Goal: Information Seeking & Learning: Learn about a topic

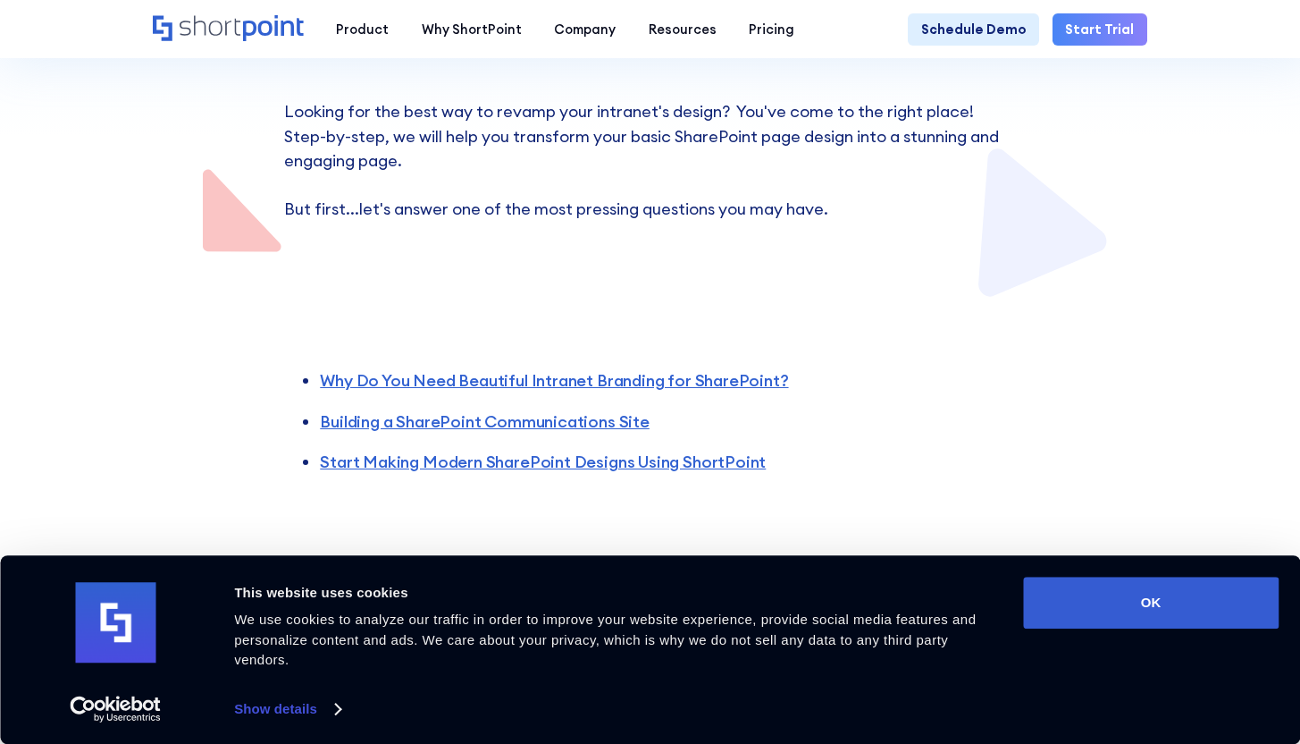
scroll to position [365, 0]
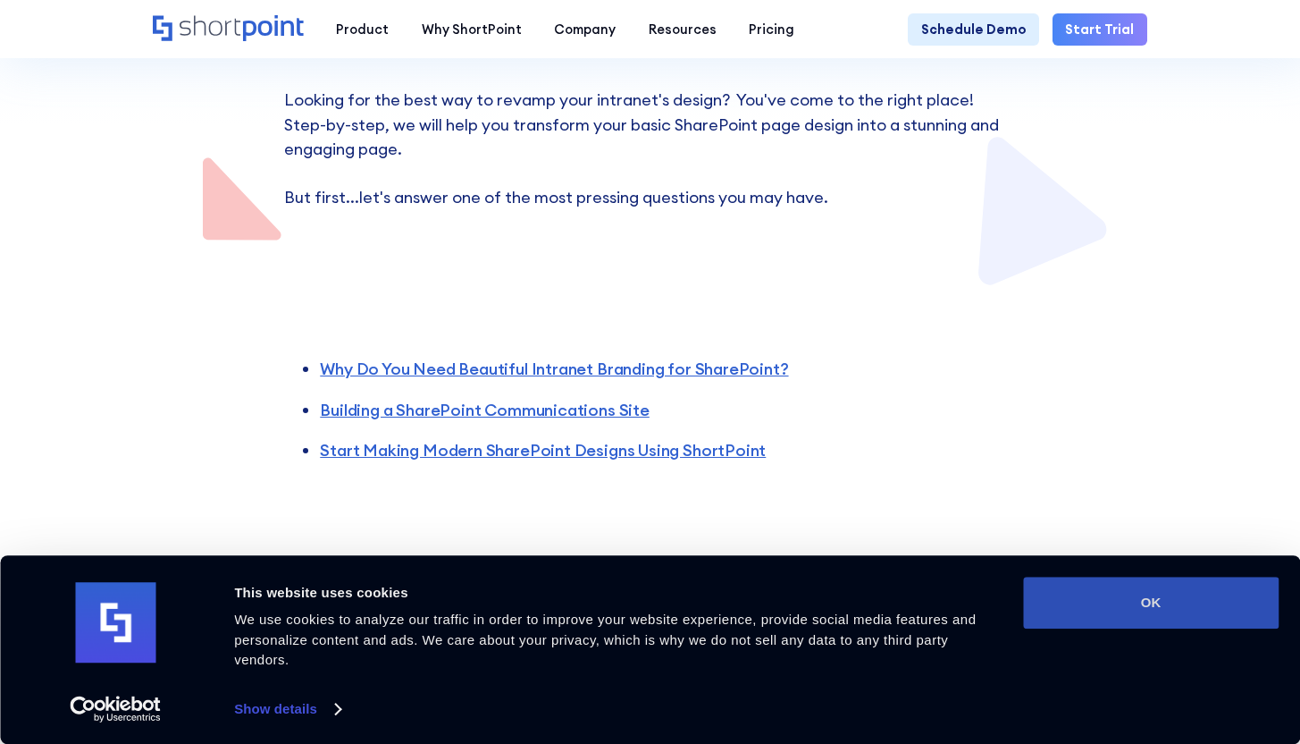
click at [1161, 609] on button "OK" at bounding box center [1151, 602] width 256 height 52
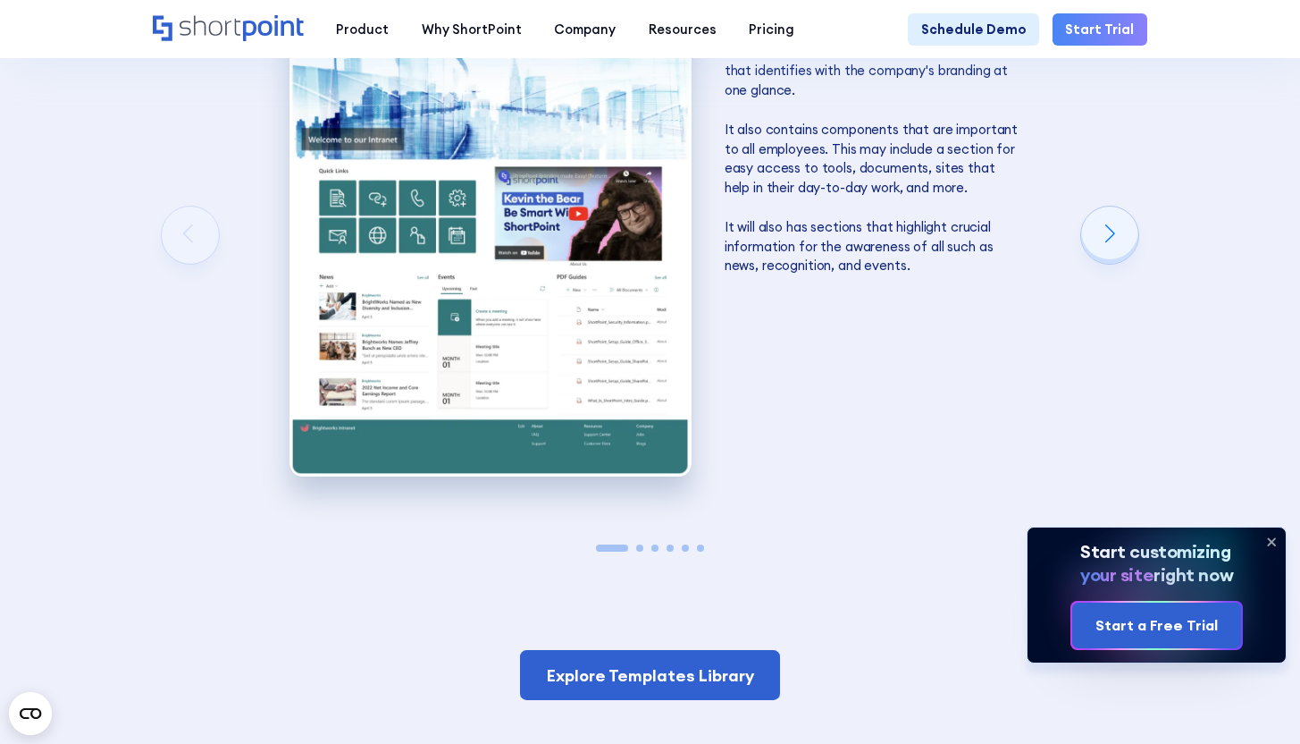
scroll to position [2636, 0]
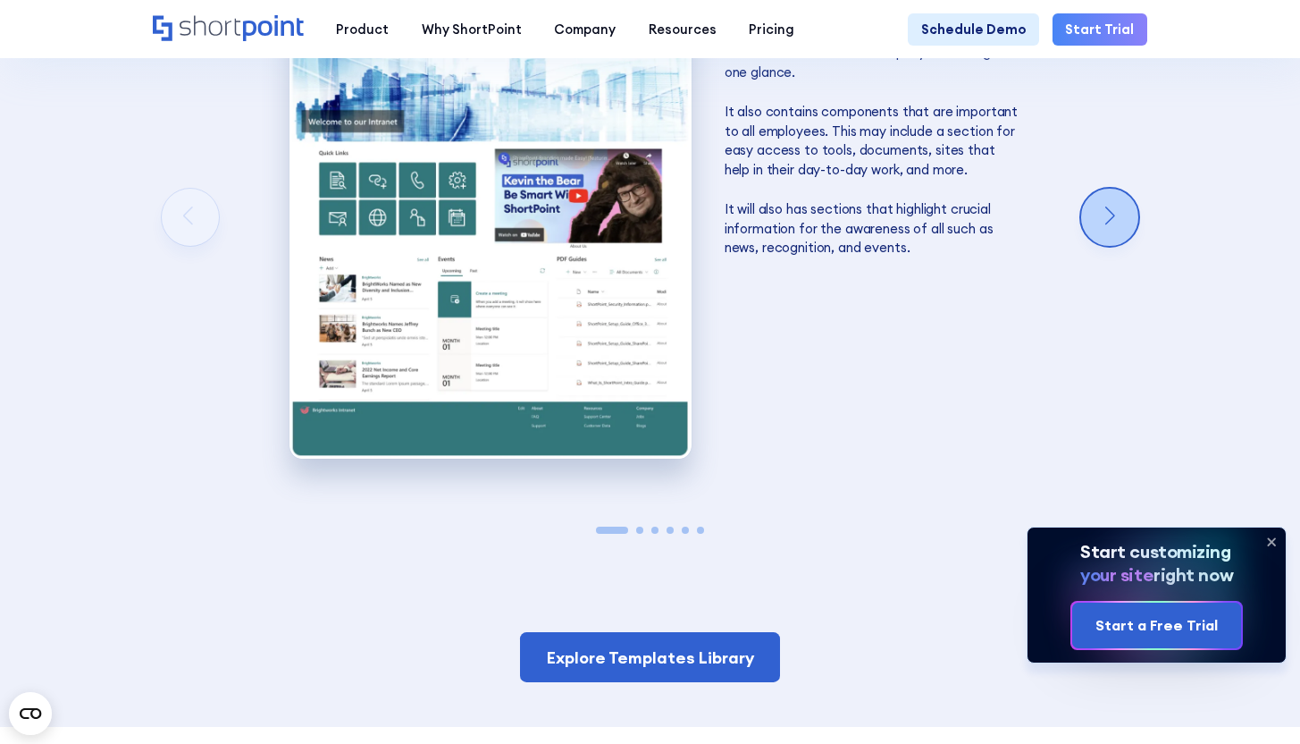
click at [1116, 229] on div "Next slide" at bounding box center [1109, 217] width 57 height 57
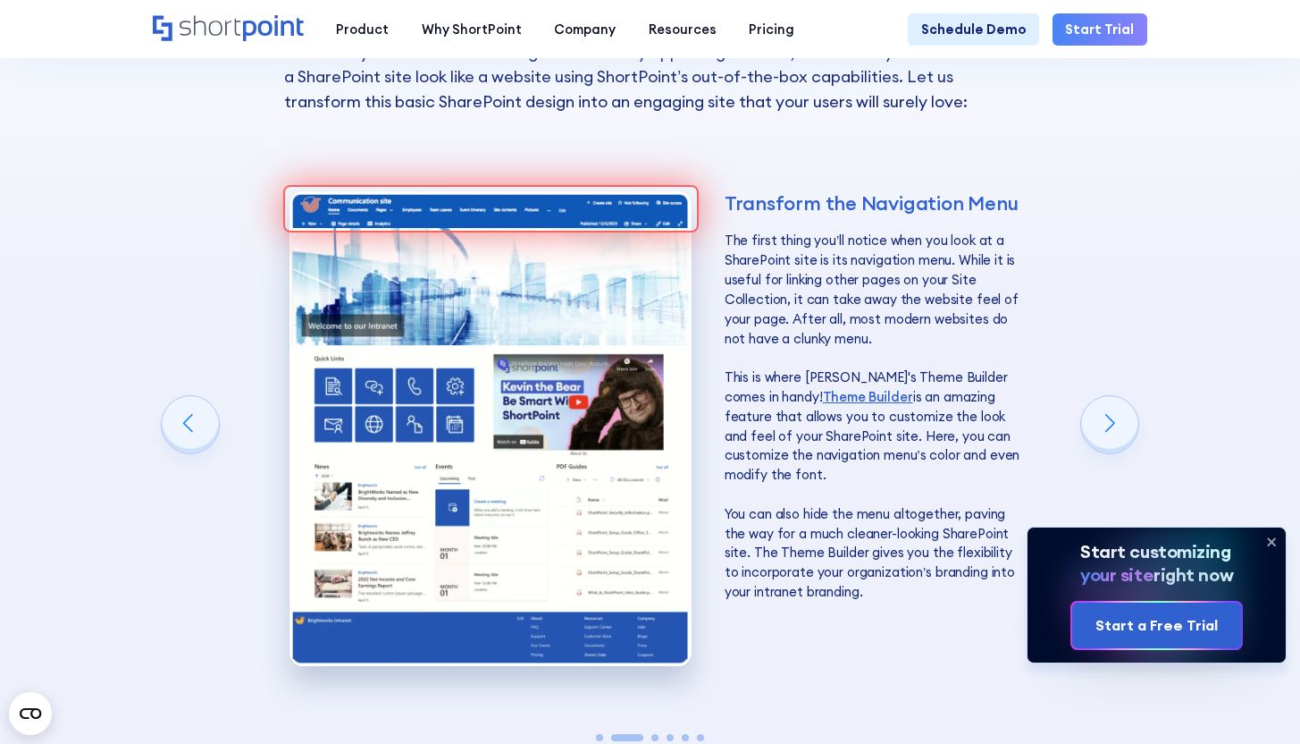
scroll to position [2453, 0]
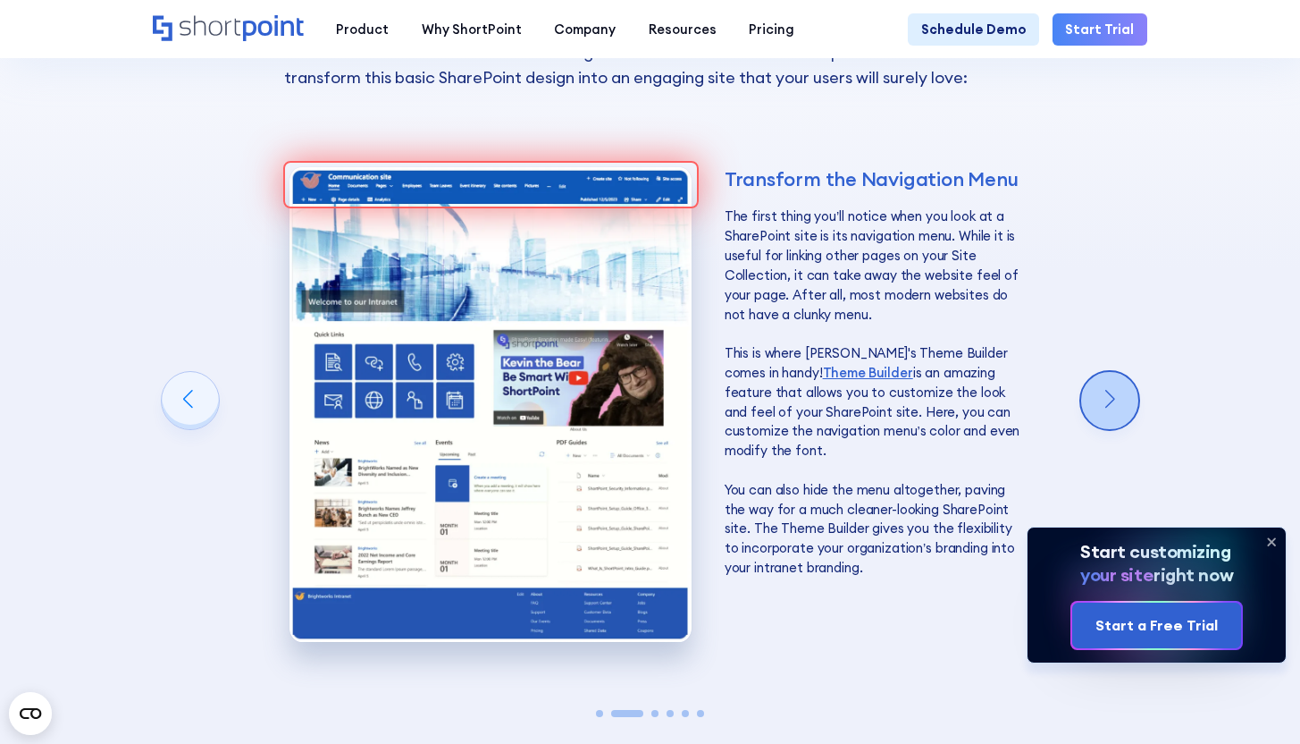
click at [1113, 416] on div "Next slide" at bounding box center [1109, 400] width 57 height 57
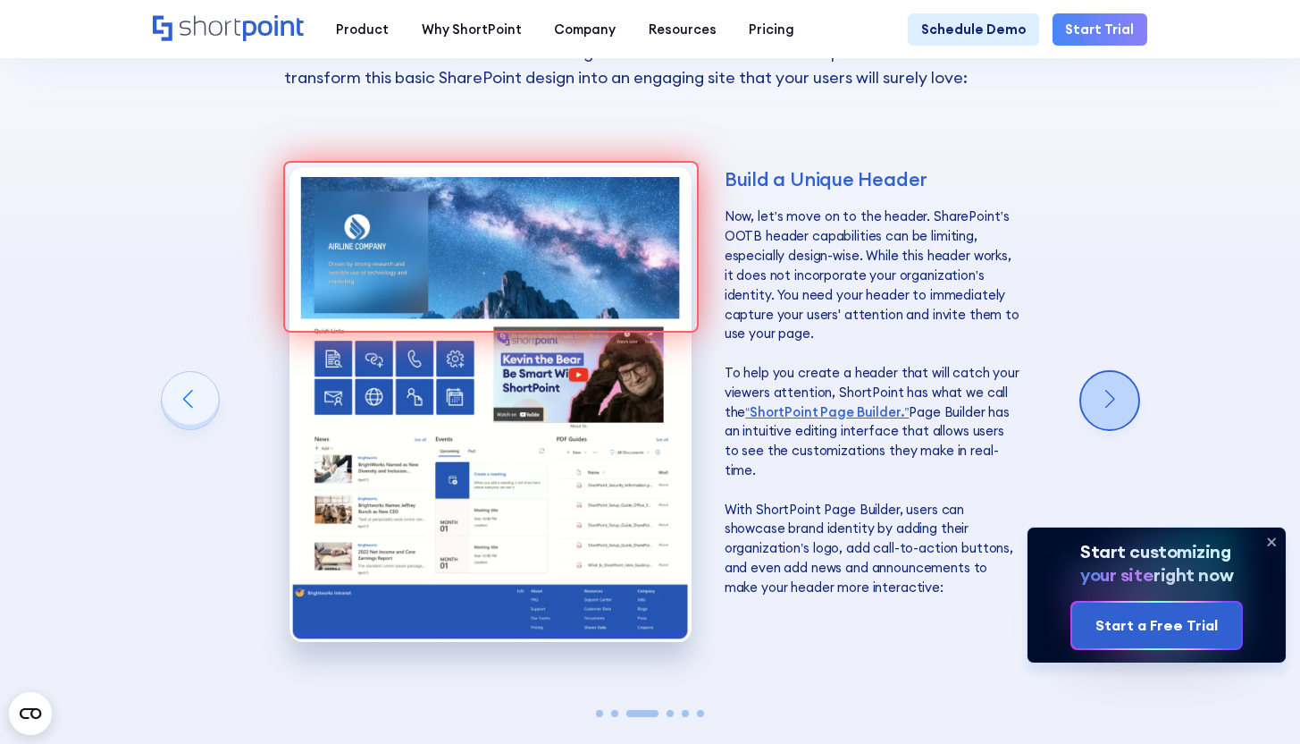
click at [1113, 416] on div "Next slide" at bounding box center [1109, 400] width 57 height 57
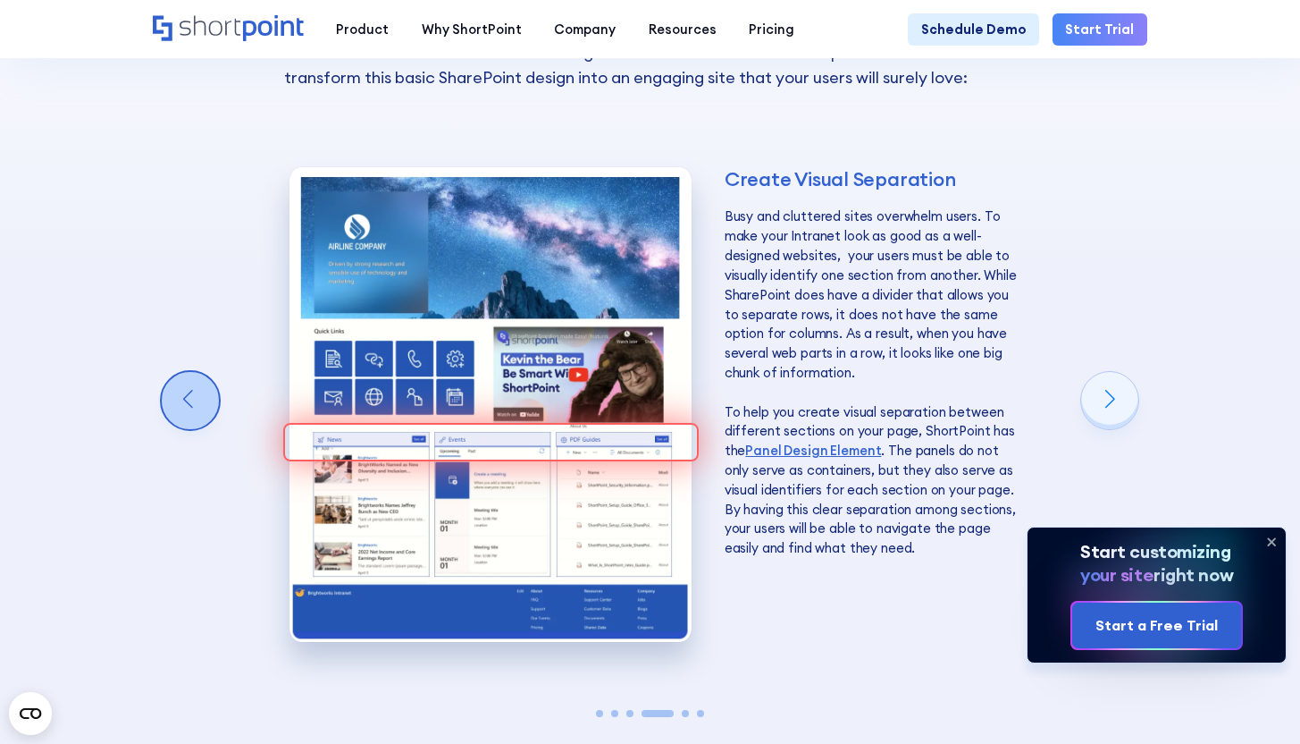
click at [201, 415] on div "Previous slide" at bounding box center [190, 400] width 57 height 57
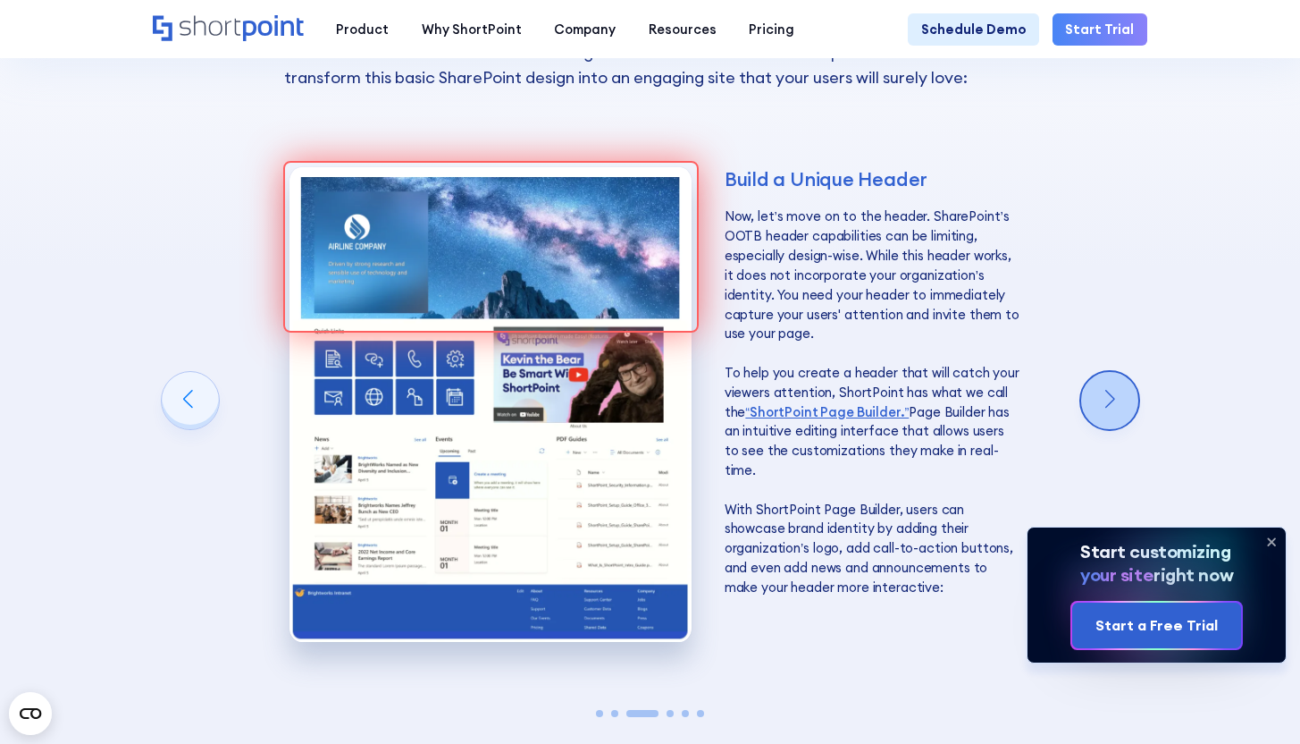
click at [1117, 409] on div "Next slide" at bounding box center [1109, 400] width 57 height 57
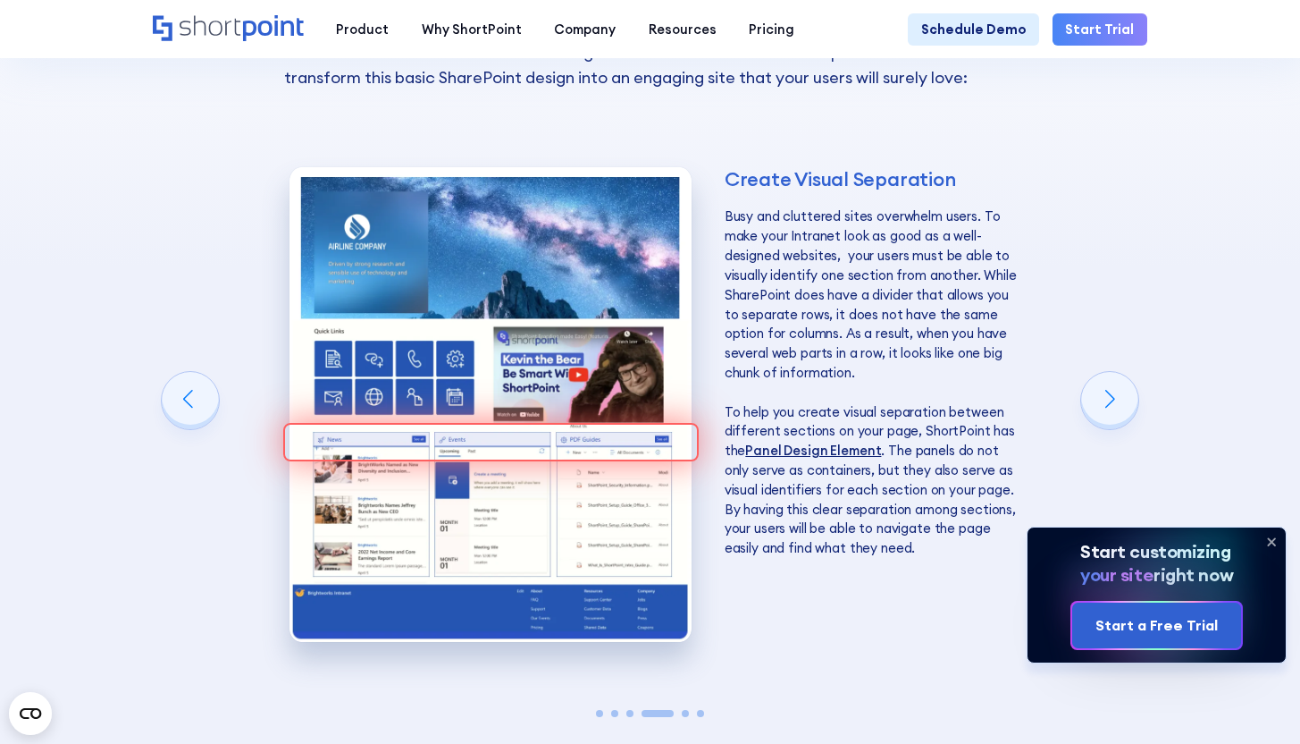
click at [776, 458] on link "Panel Design Element" at bounding box center [813, 449] width 136 height 17
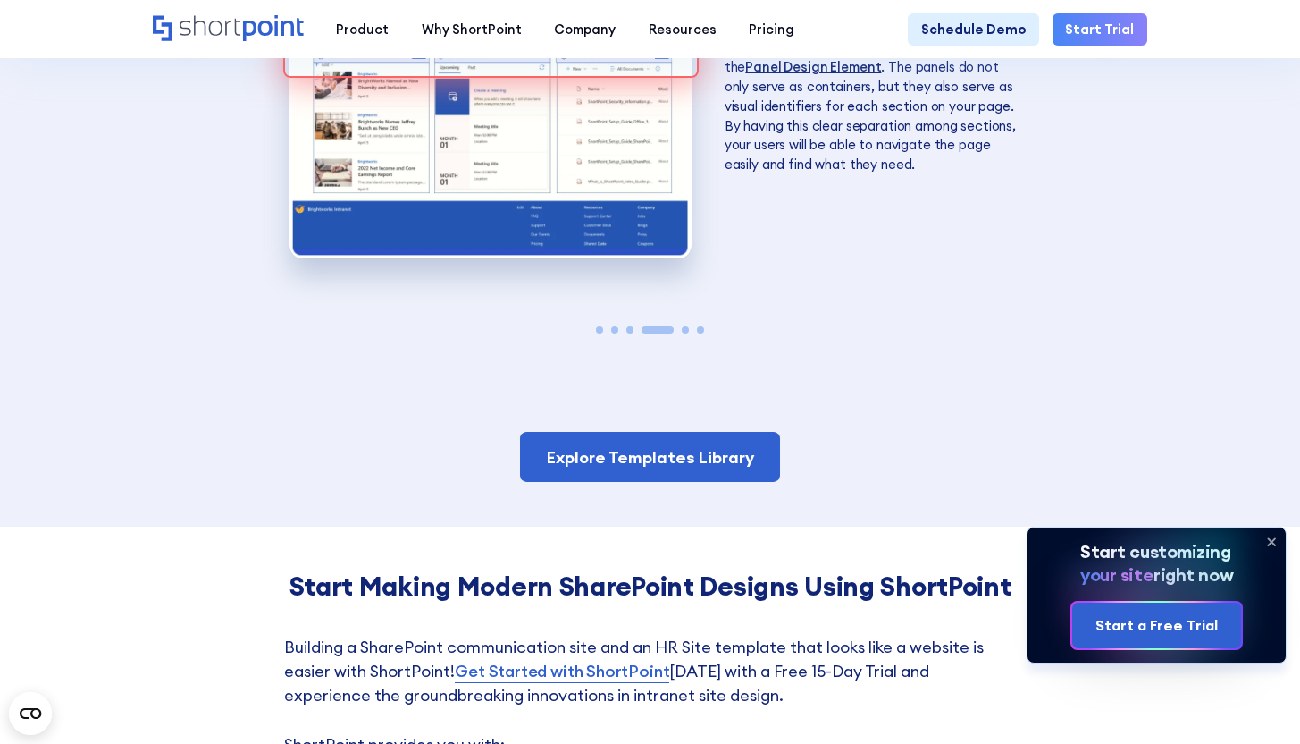
scroll to position [2858, 0]
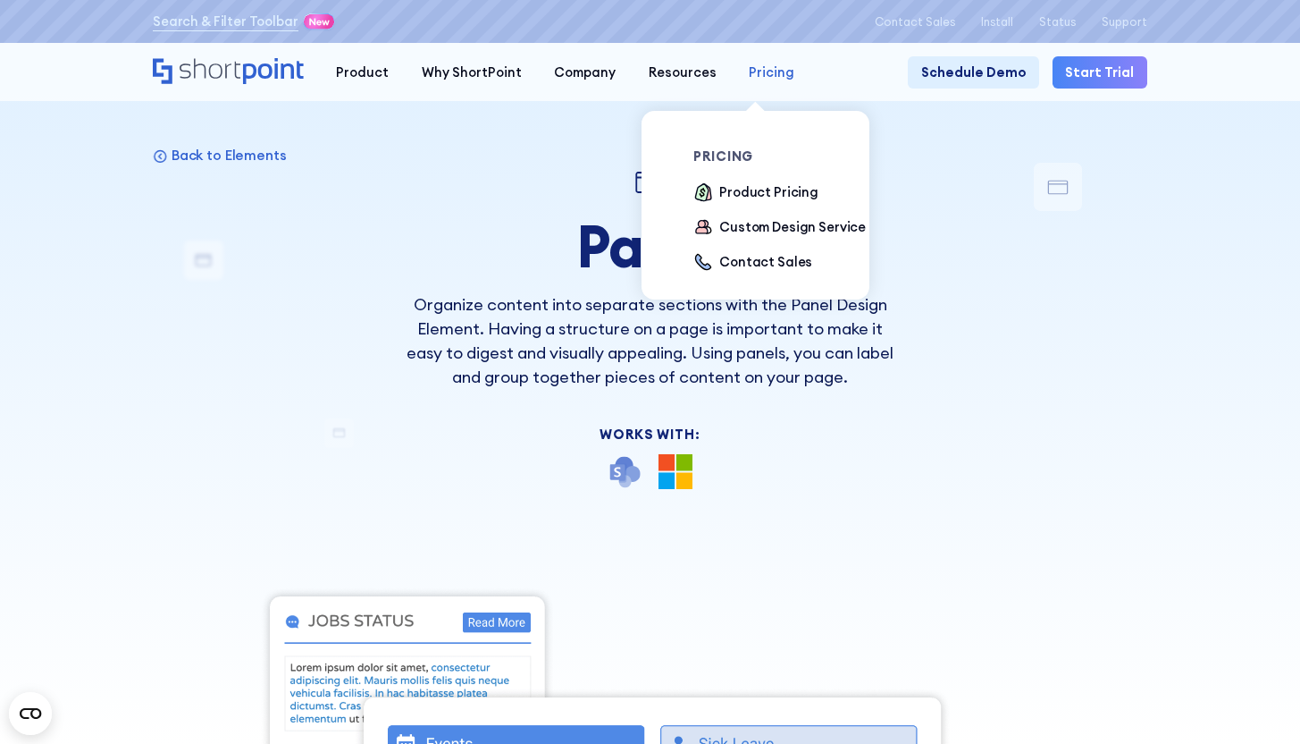
click at [754, 68] on div "Pricing" at bounding box center [772, 73] width 46 height 20
click at [772, 195] on div "Product Pricing" at bounding box center [768, 192] width 99 height 20
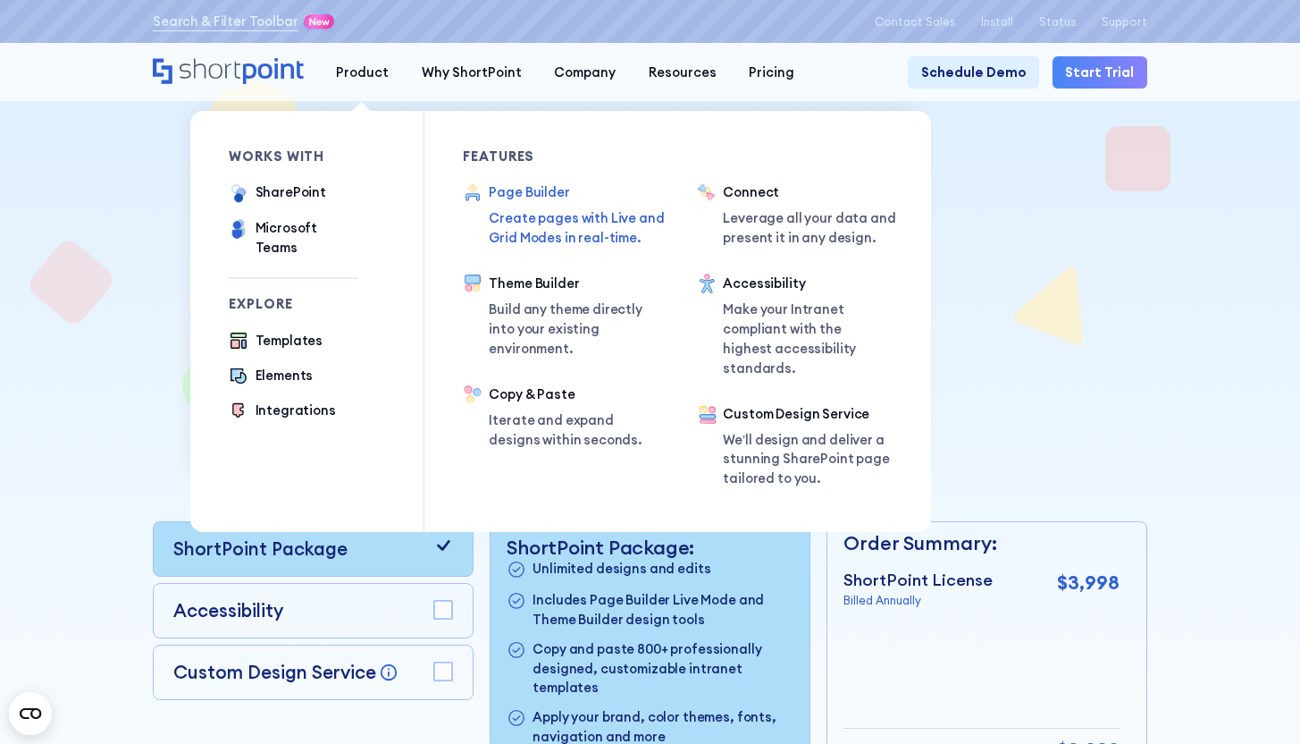
click at [511, 220] on p "Create pages with Live and Grid Modes in real-time." at bounding box center [578, 227] width 179 height 39
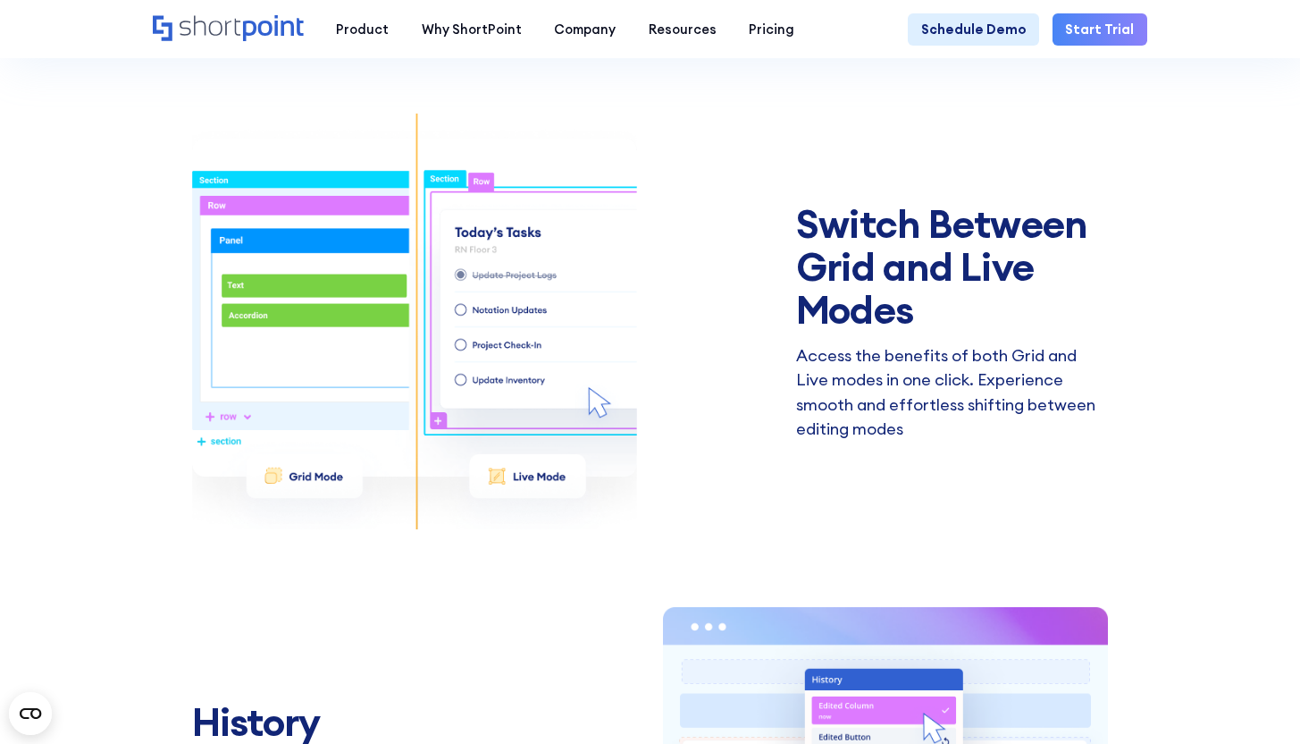
scroll to position [2393, 0]
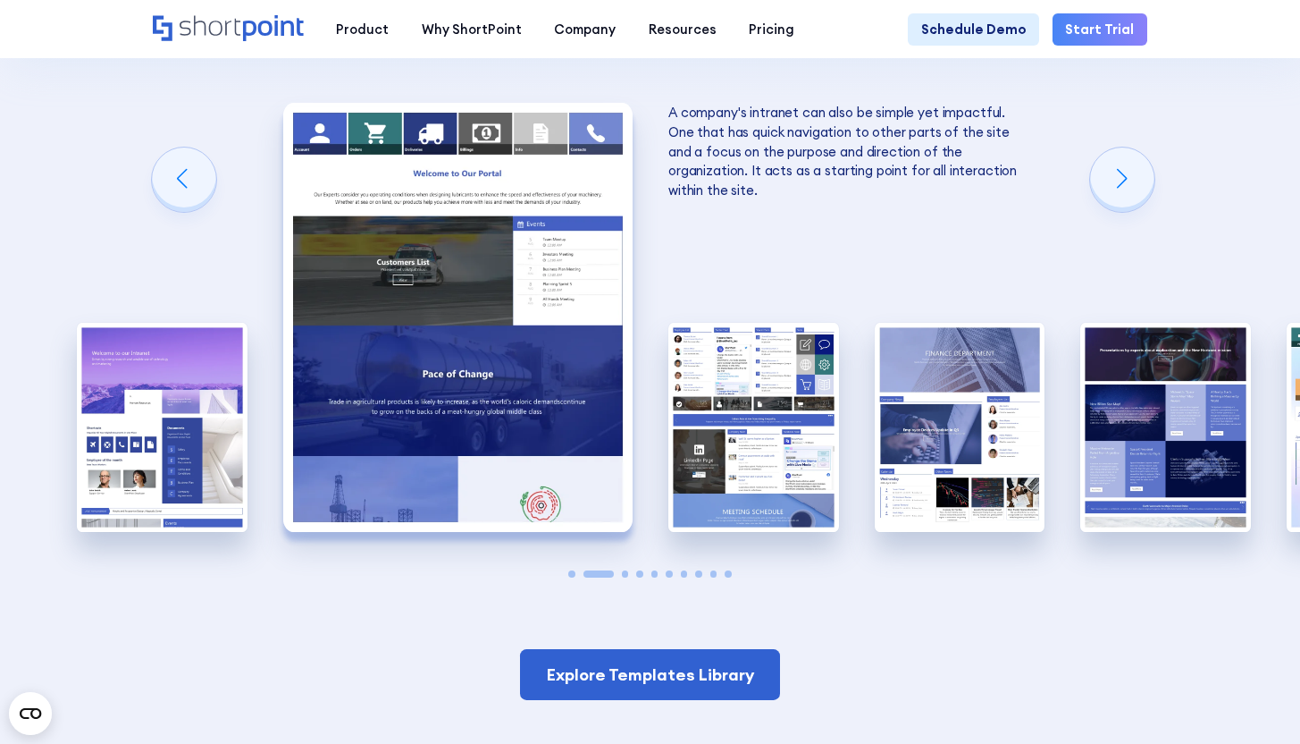
scroll to position [2349, 0]
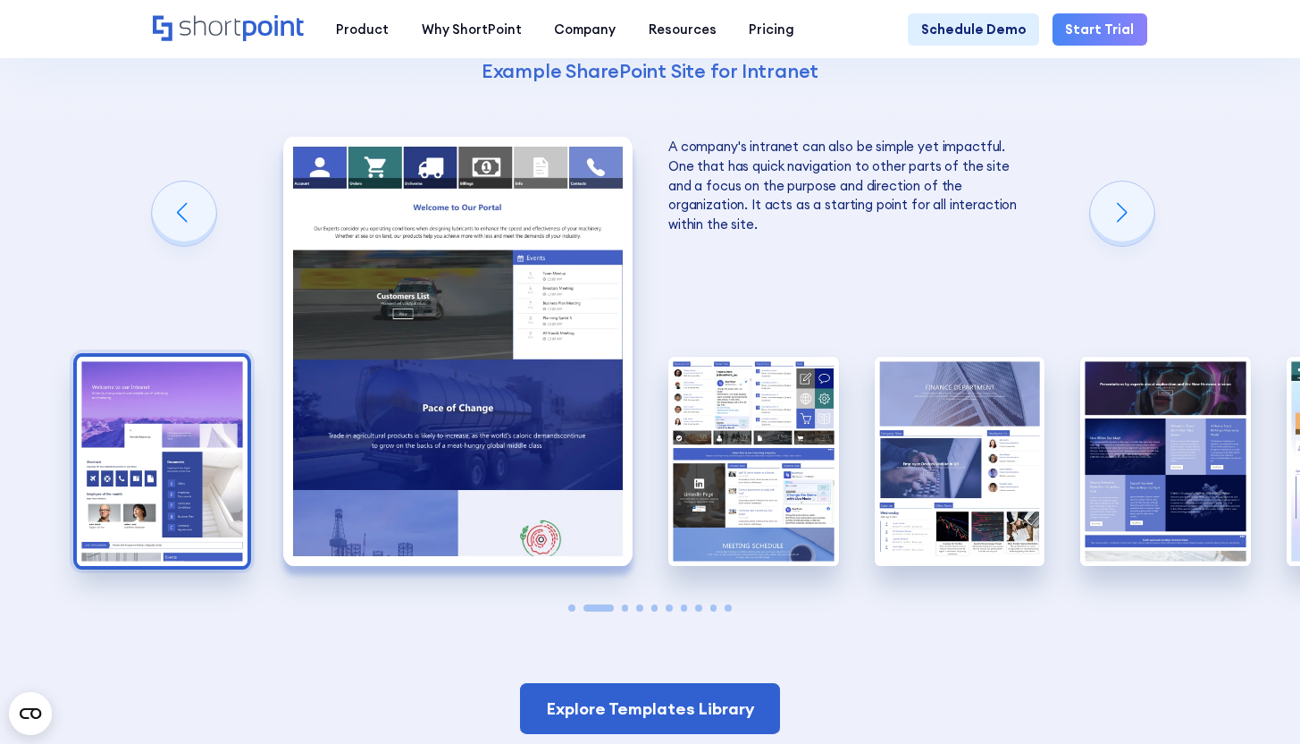
click at [194, 396] on img "1 / 10" at bounding box center [162, 461] width 171 height 209
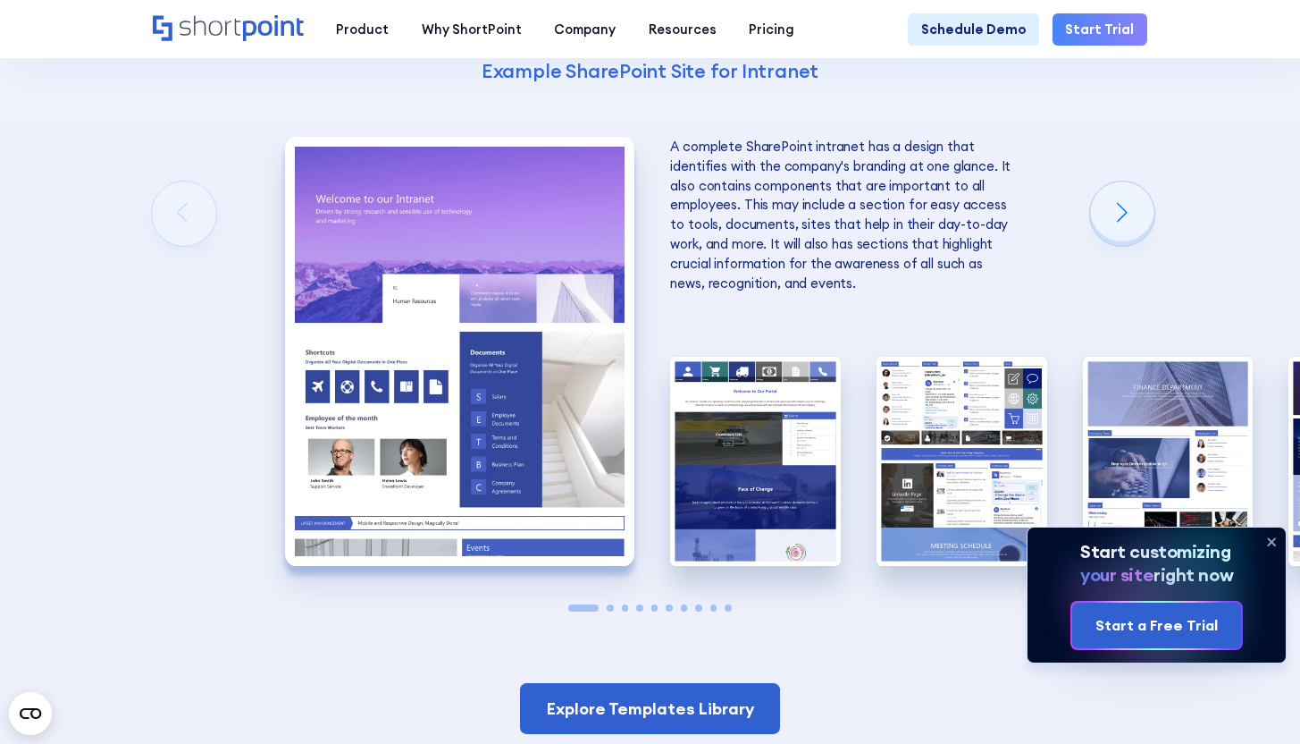
click at [371, 197] on img "1 / 10" at bounding box center [459, 351] width 349 height 429
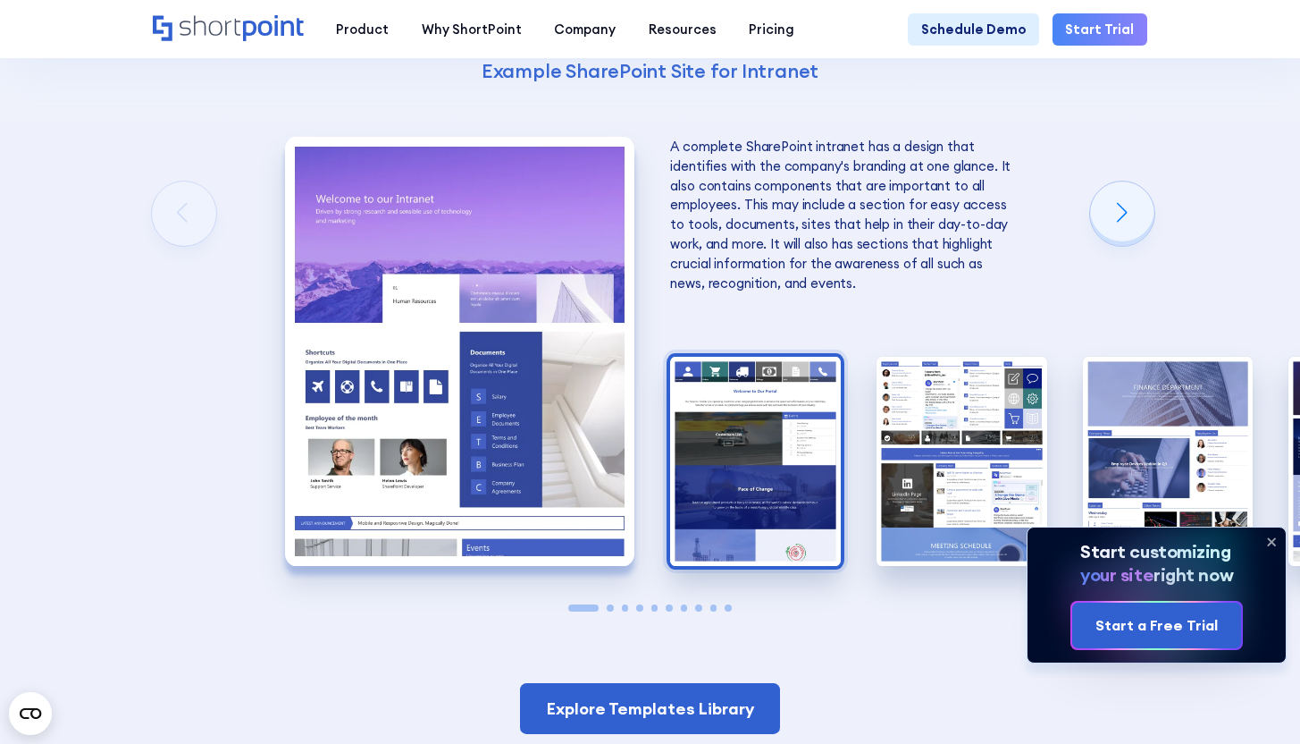
click at [688, 438] on img "2 / 10" at bounding box center [755, 461] width 171 height 209
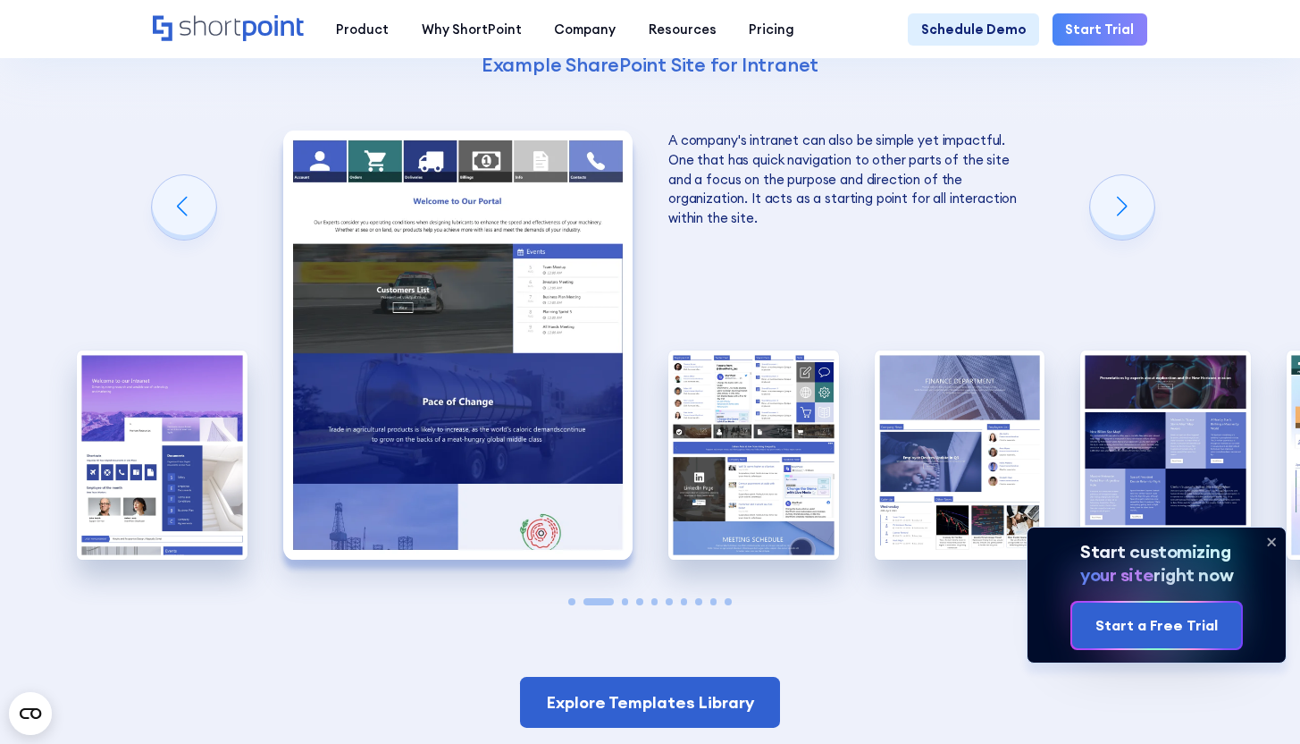
scroll to position [2353, 0]
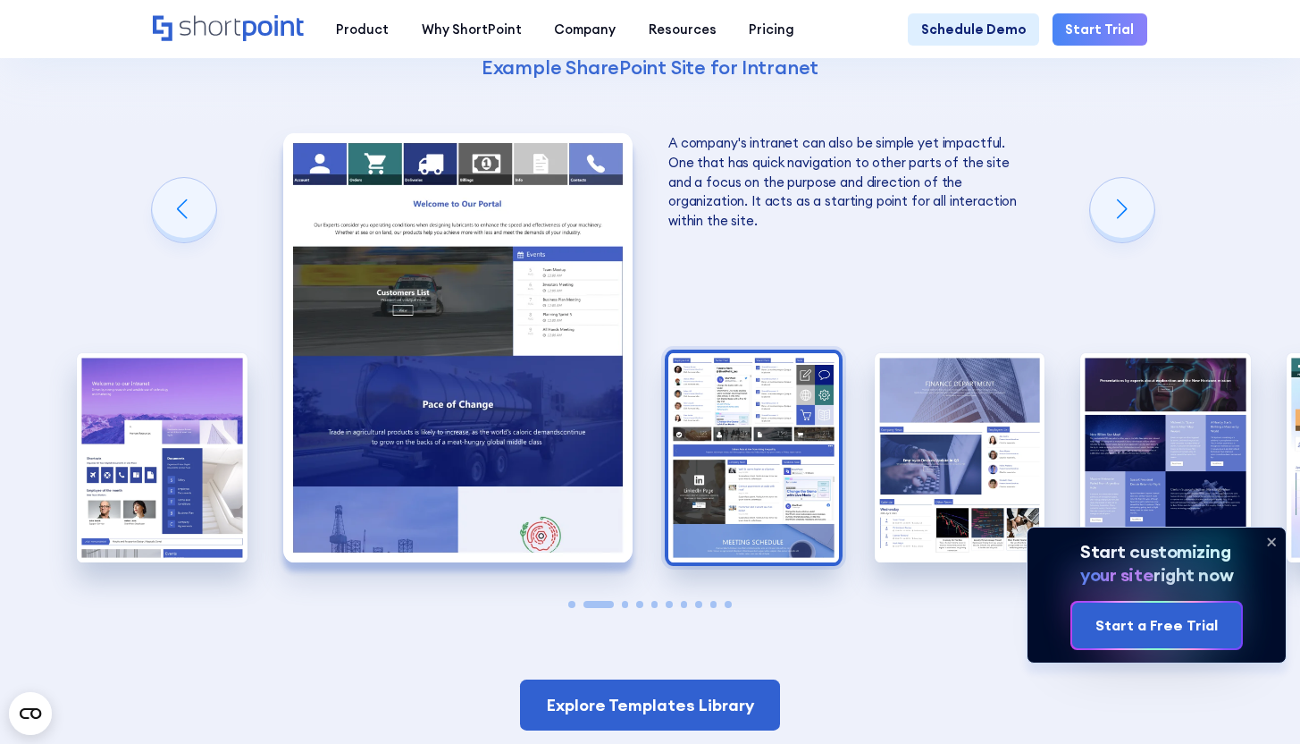
click at [720, 394] on img "3 / 10" at bounding box center [753, 457] width 171 height 209
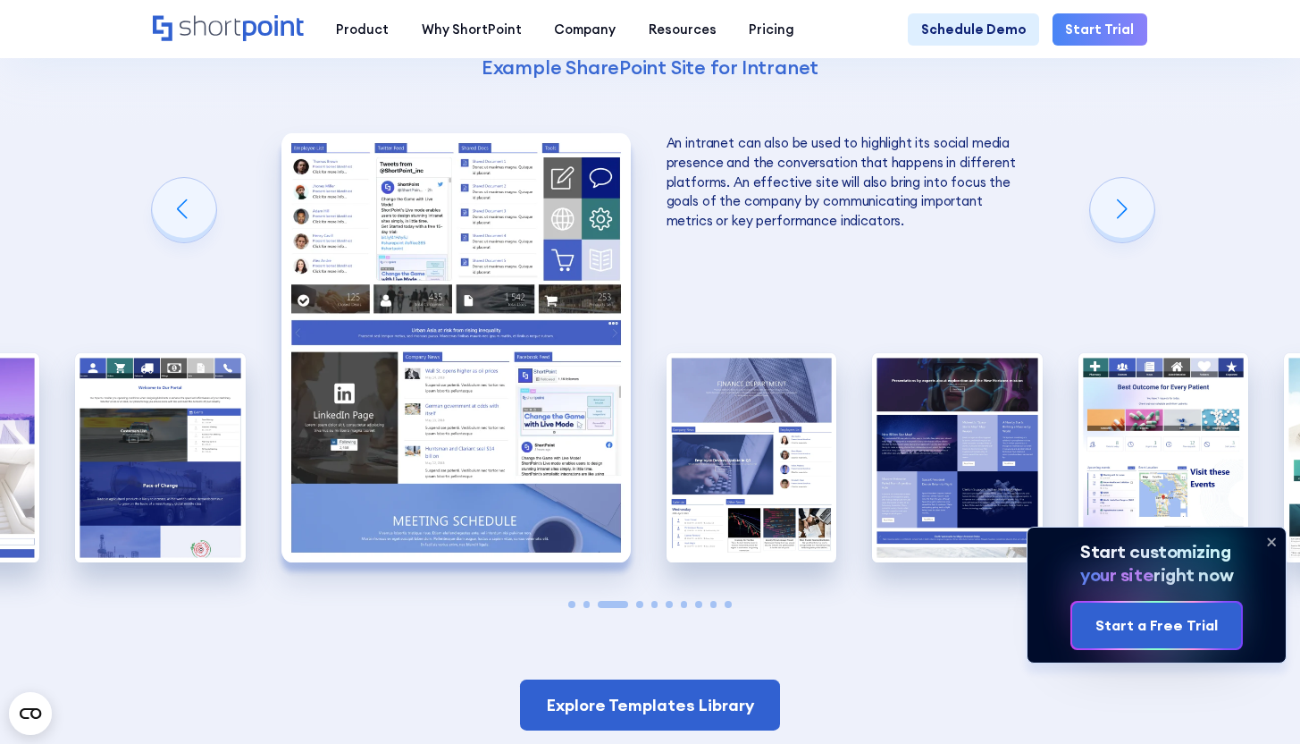
click at [541, 309] on img "3 / 10" at bounding box center [455, 347] width 349 height 429
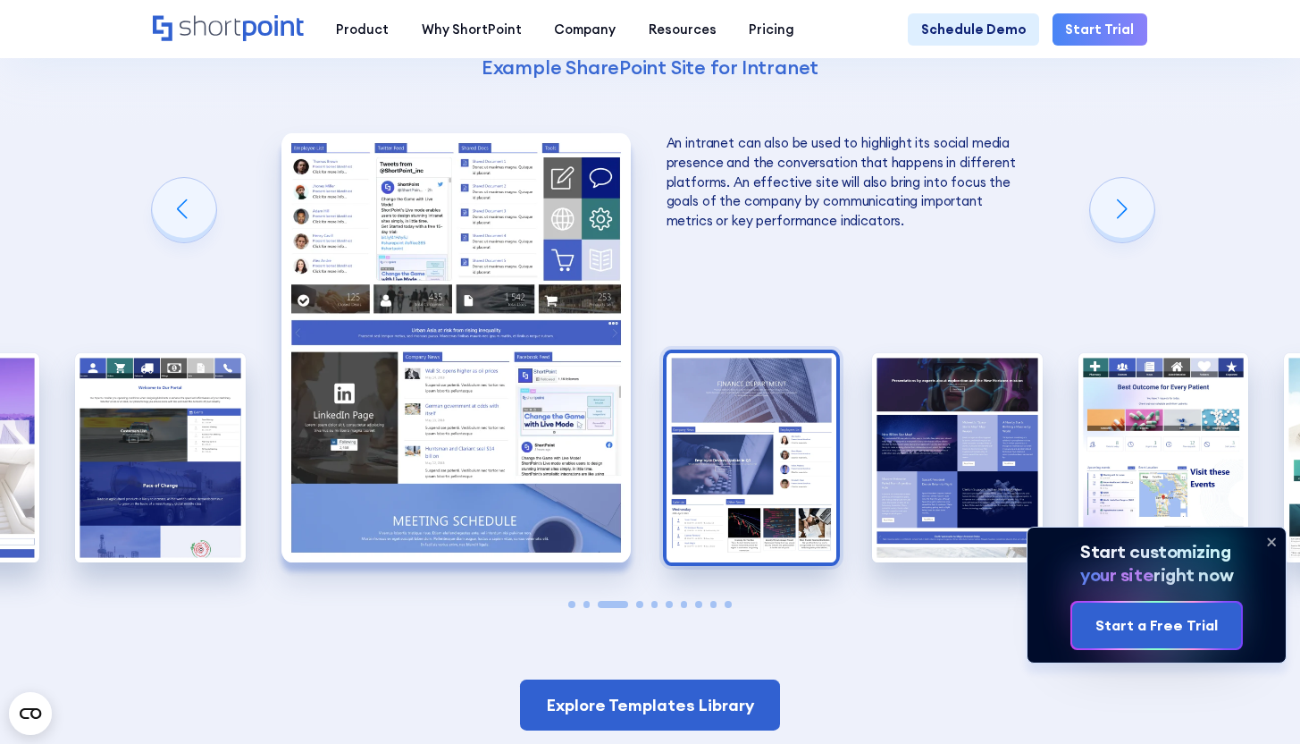
click at [751, 452] on img "4 / 10" at bounding box center [752, 457] width 171 height 209
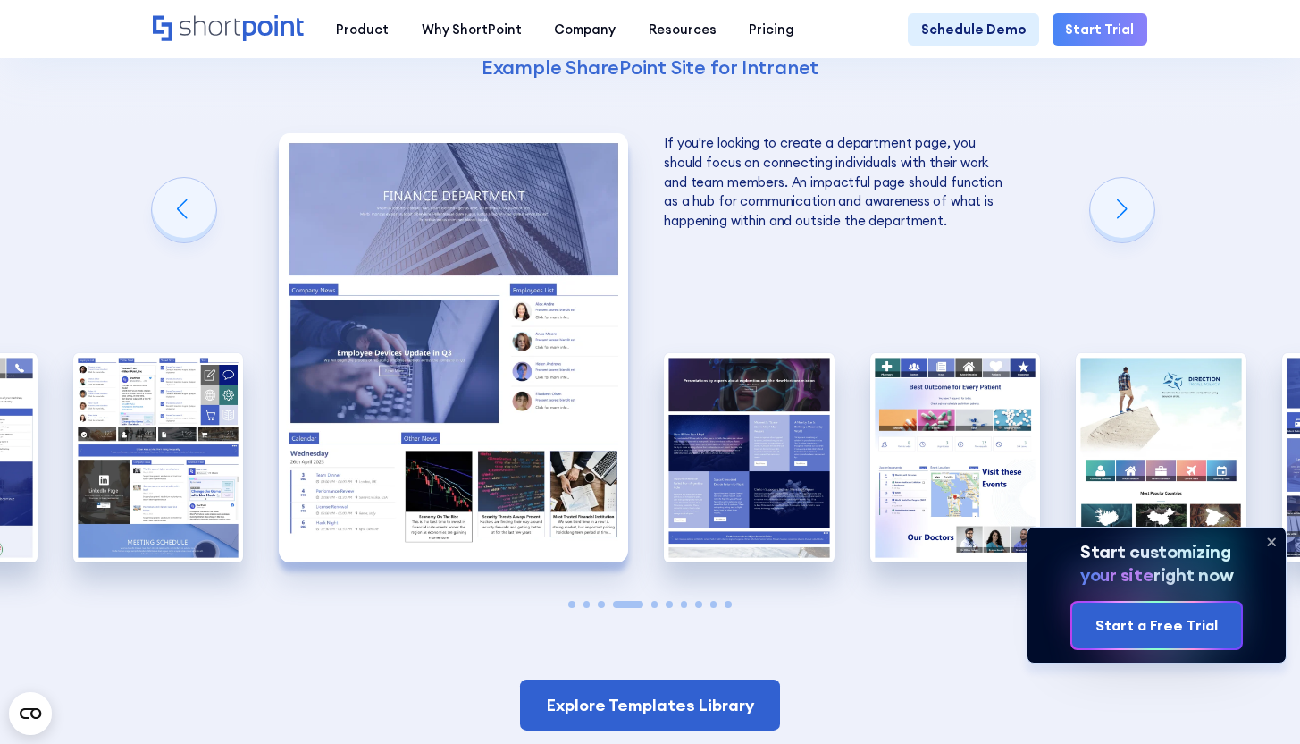
click at [751, 452] on img "5 / 10" at bounding box center [749, 457] width 171 height 209
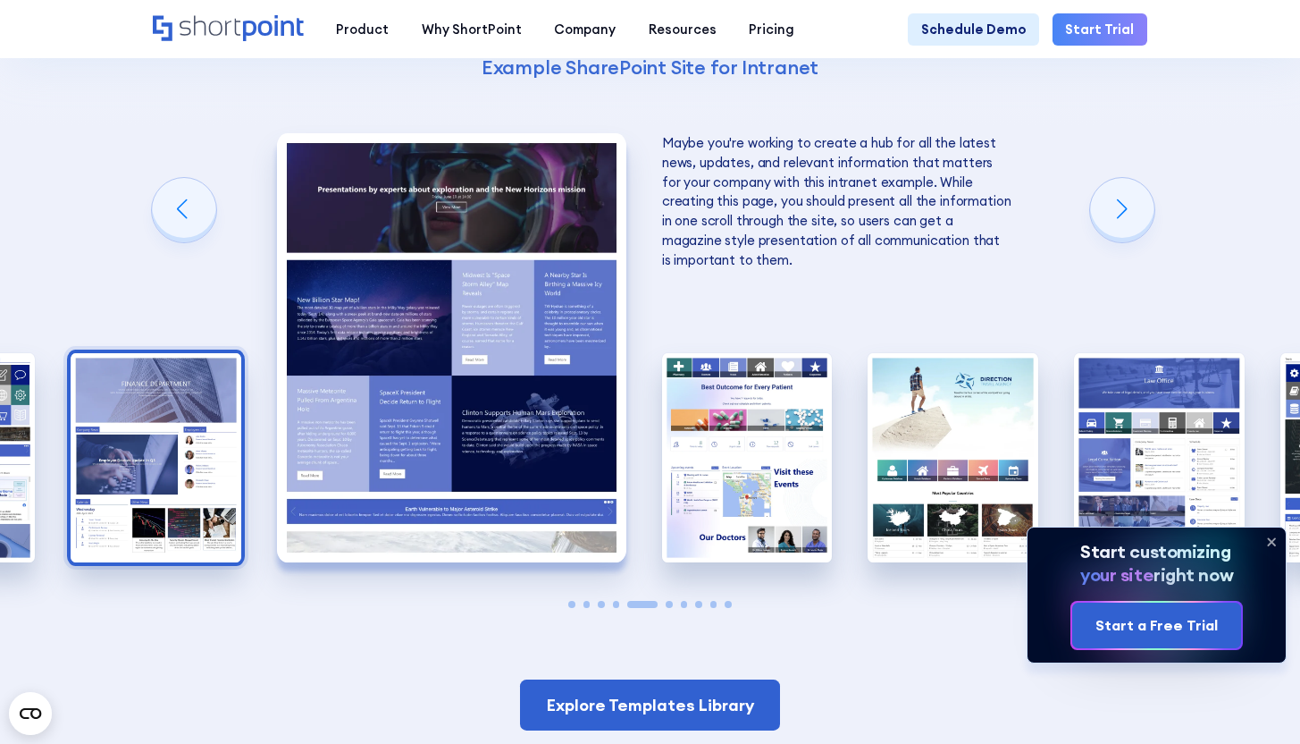
click at [751, 452] on img "6 / 10" at bounding box center [747, 457] width 171 height 209
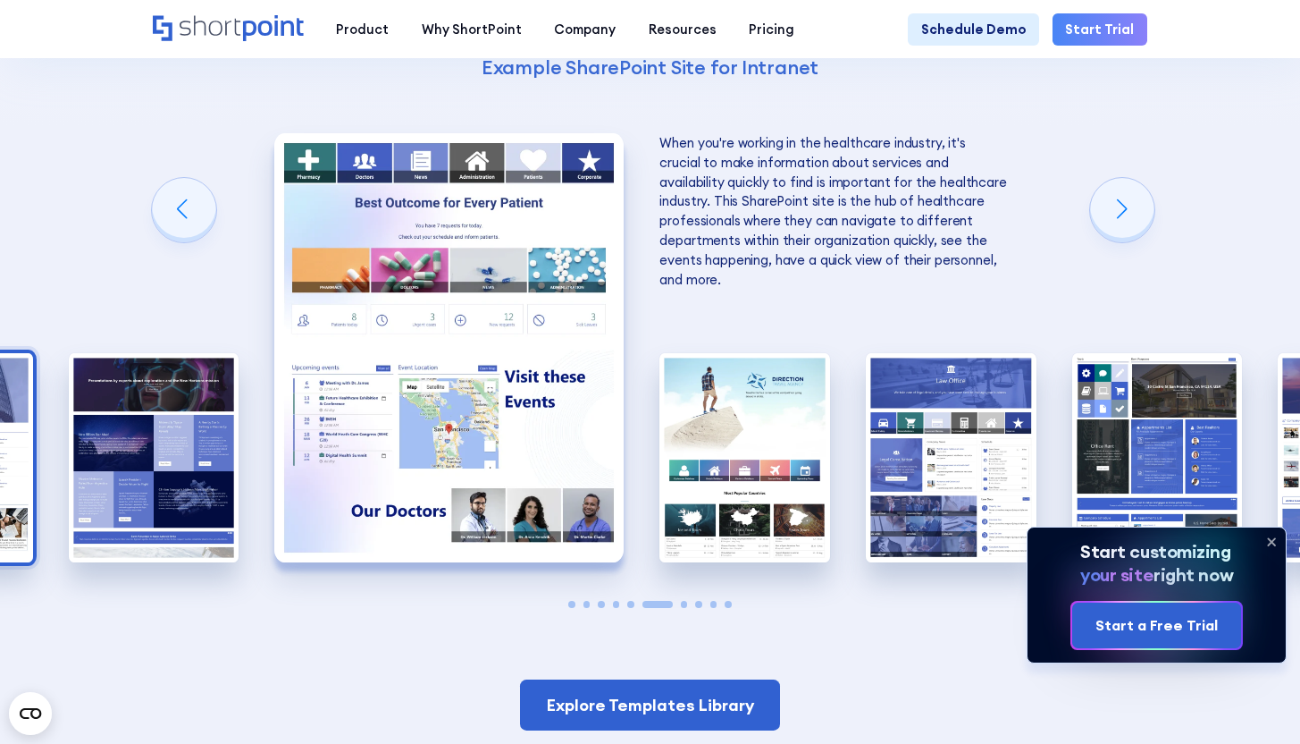
click at [751, 452] on img "7 / 10" at bounding box center [745, 457] width 171 height 209
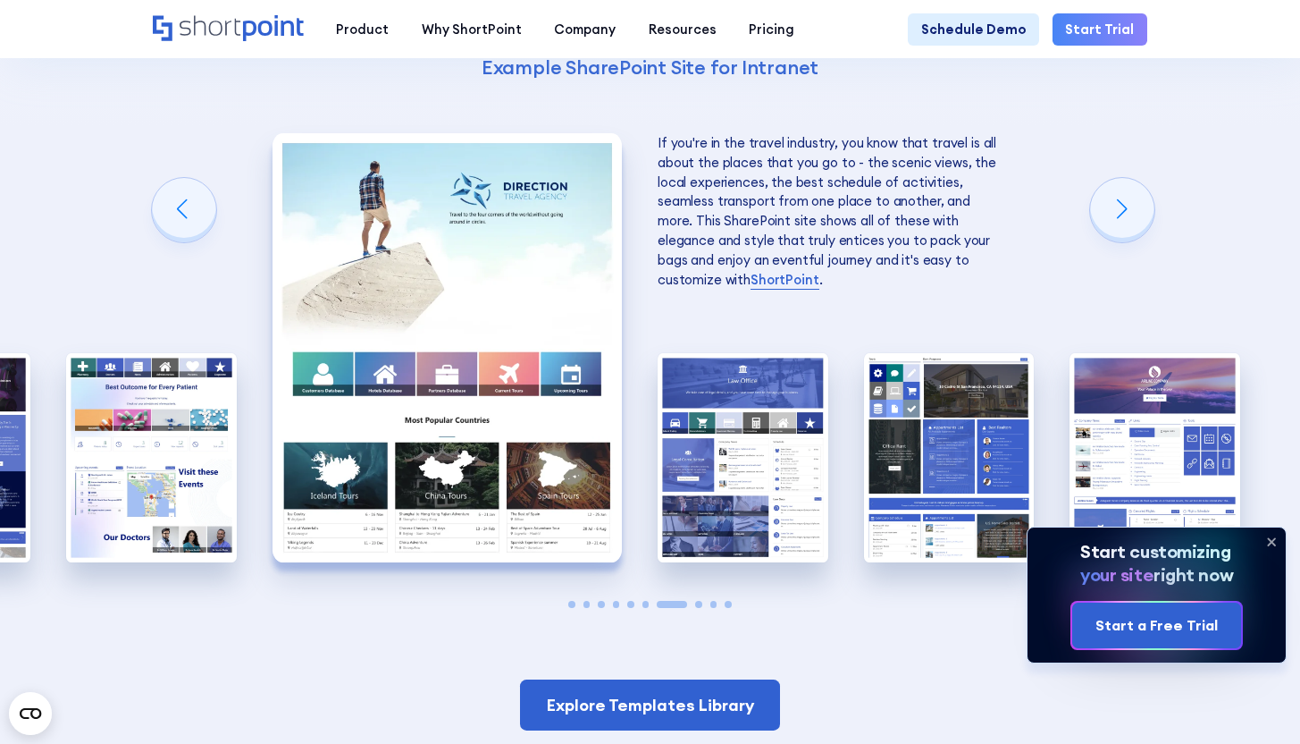
click at [751, 452] on img "8 / 10" at bounding box center [743, 457] width 171 height 209
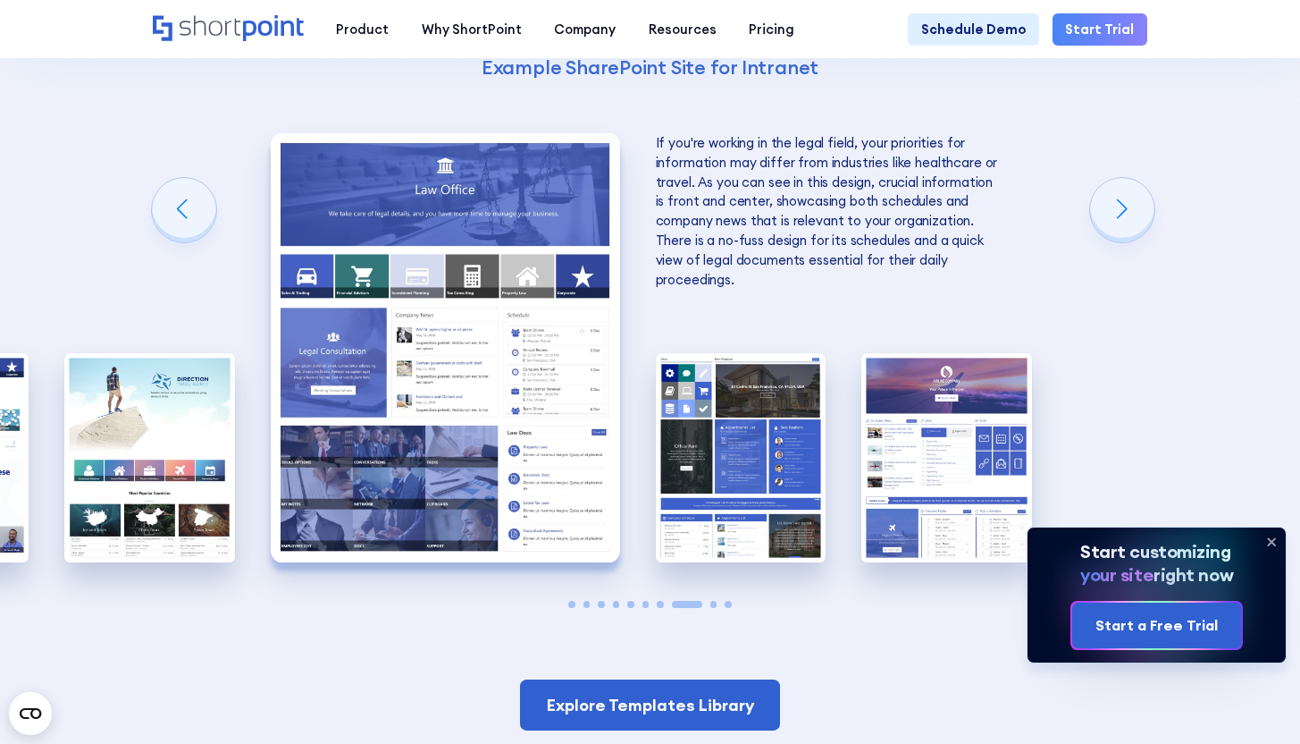
click at [751, 452] on img "9 / 10" at bounding box center [741, 457] width 171 height 209
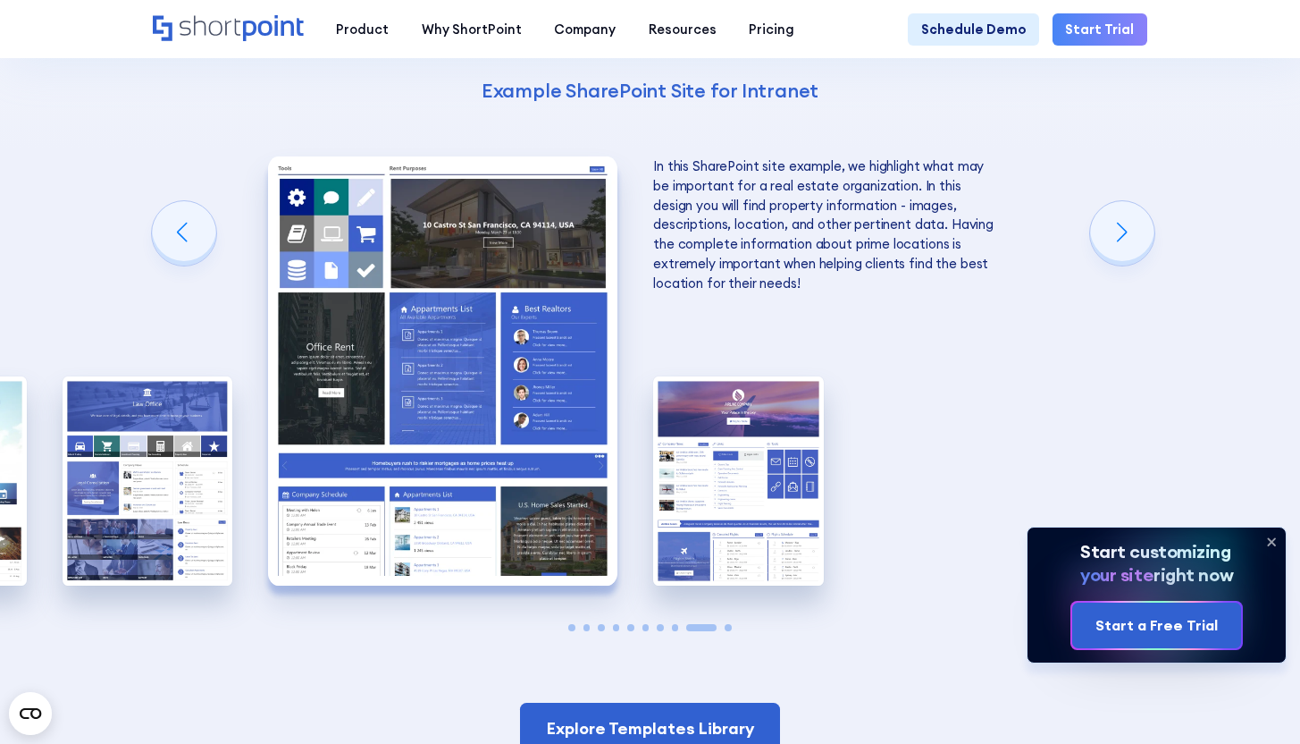
scroll to position [2325, 0]
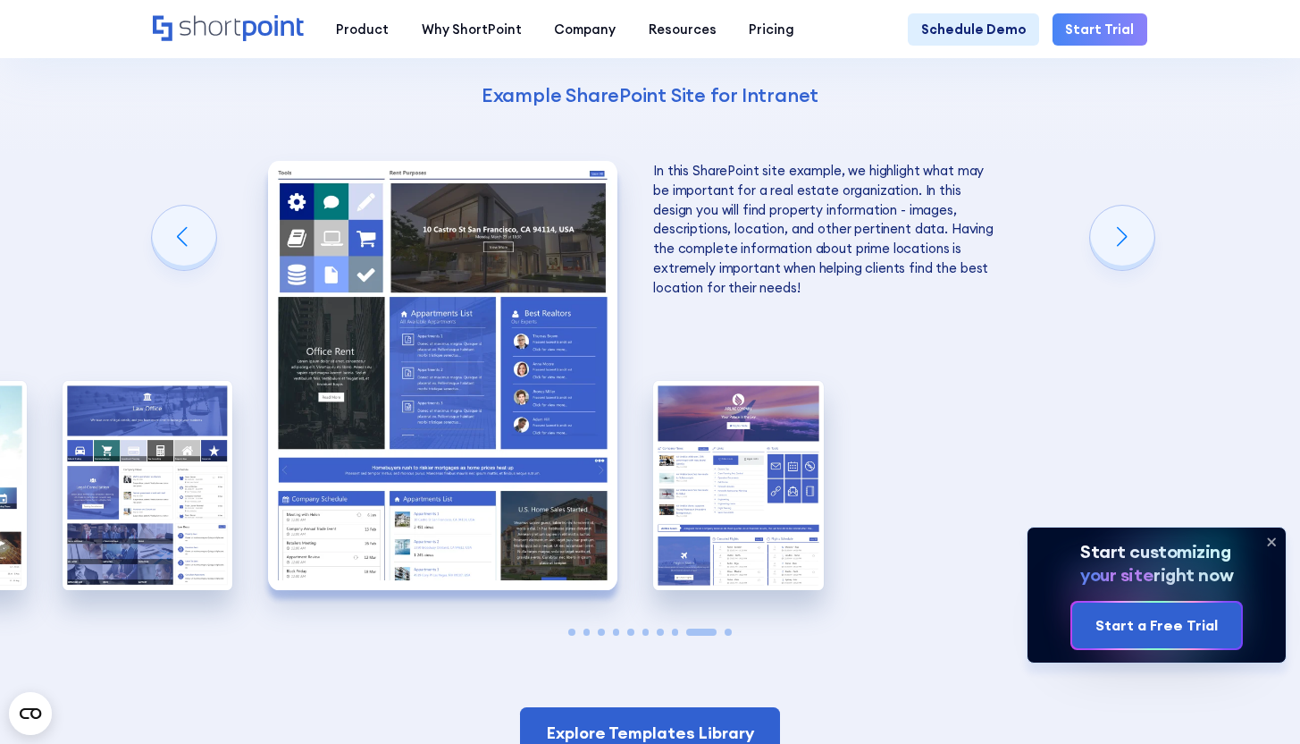
click at [751, 452] on img "10 / 10" at bounding box center [738, 485] width 171 height 209
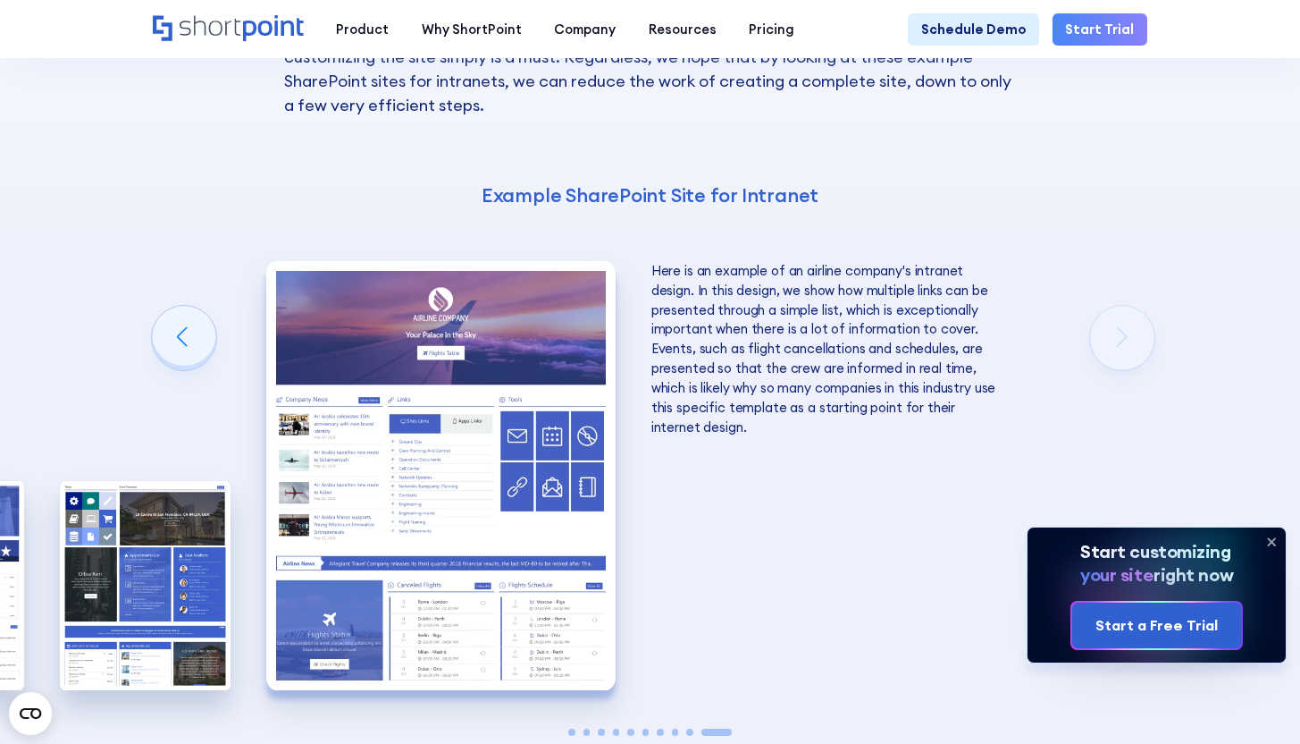
scroll to position [2241, 0]
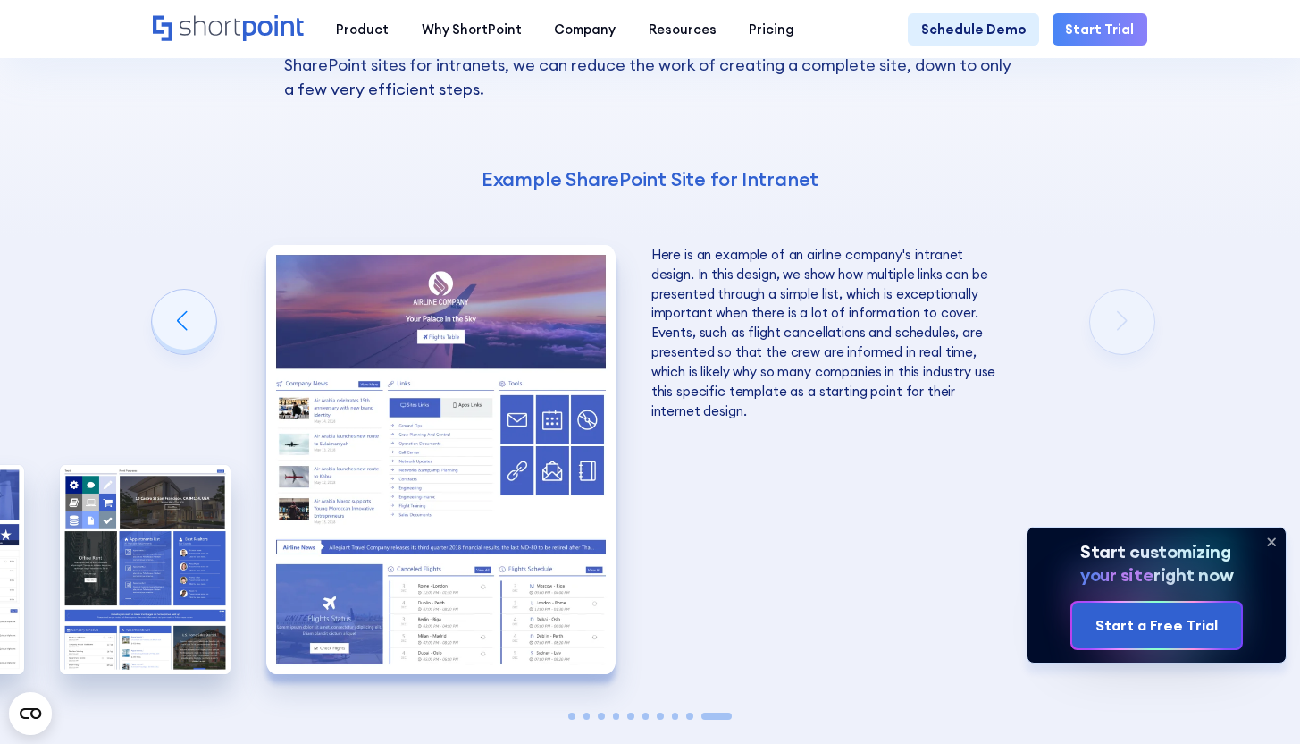
click at [460, 406] on img "10 / 10" at bounding box center [440, 459] width 349 height 429
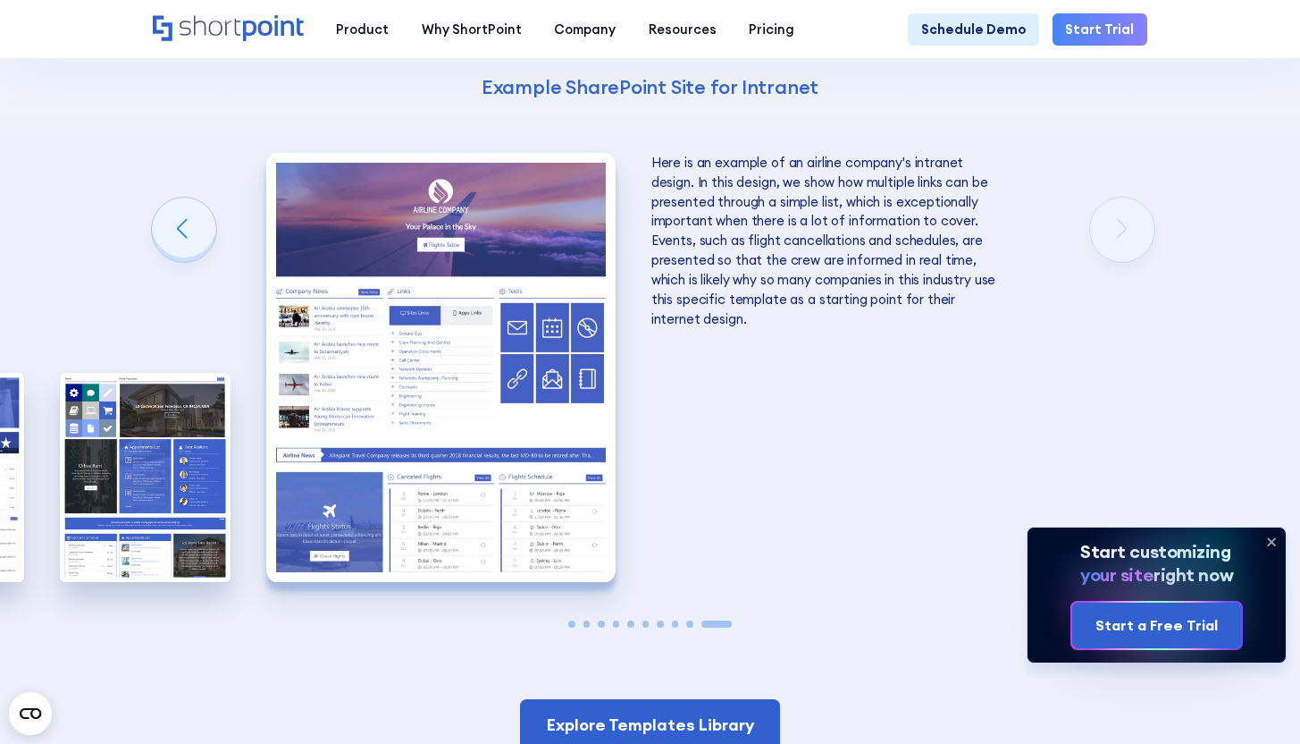
scroll to position [2342, 0]
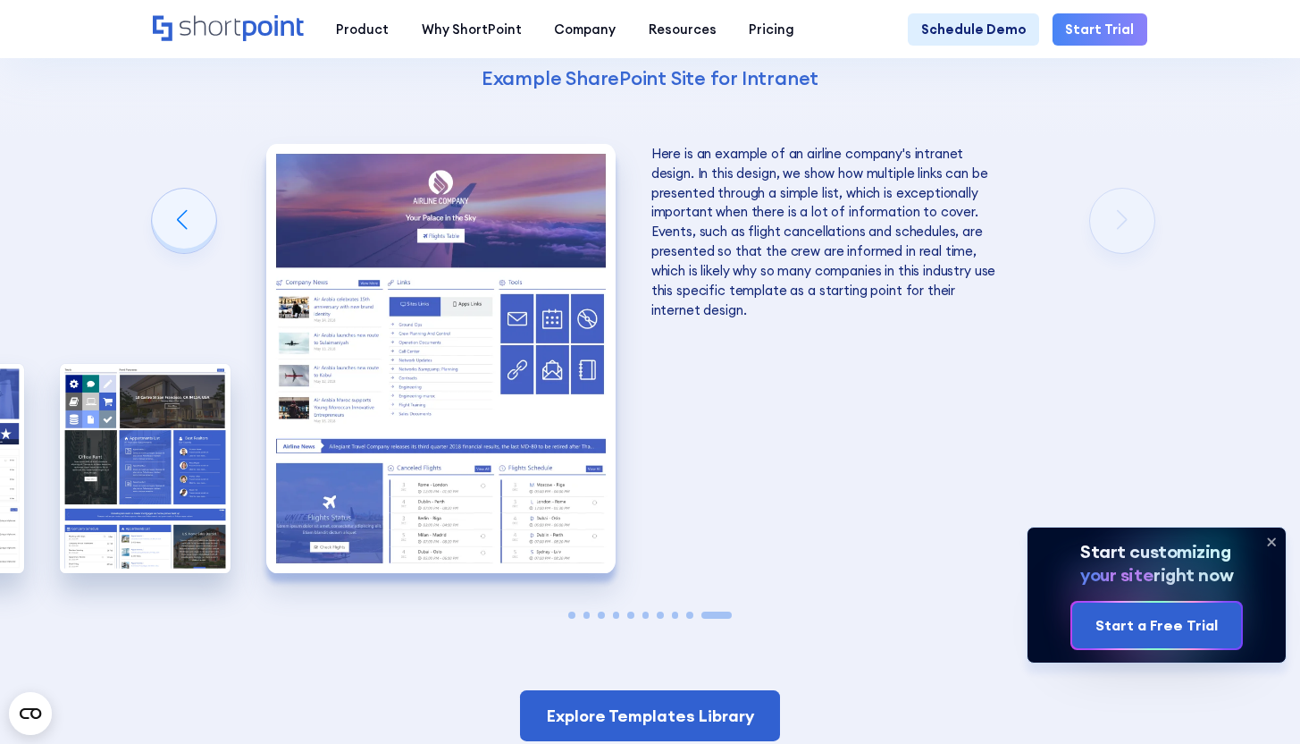
click at [1268, 540] on icon at bounding box center [1271, 541] width 29 height 29
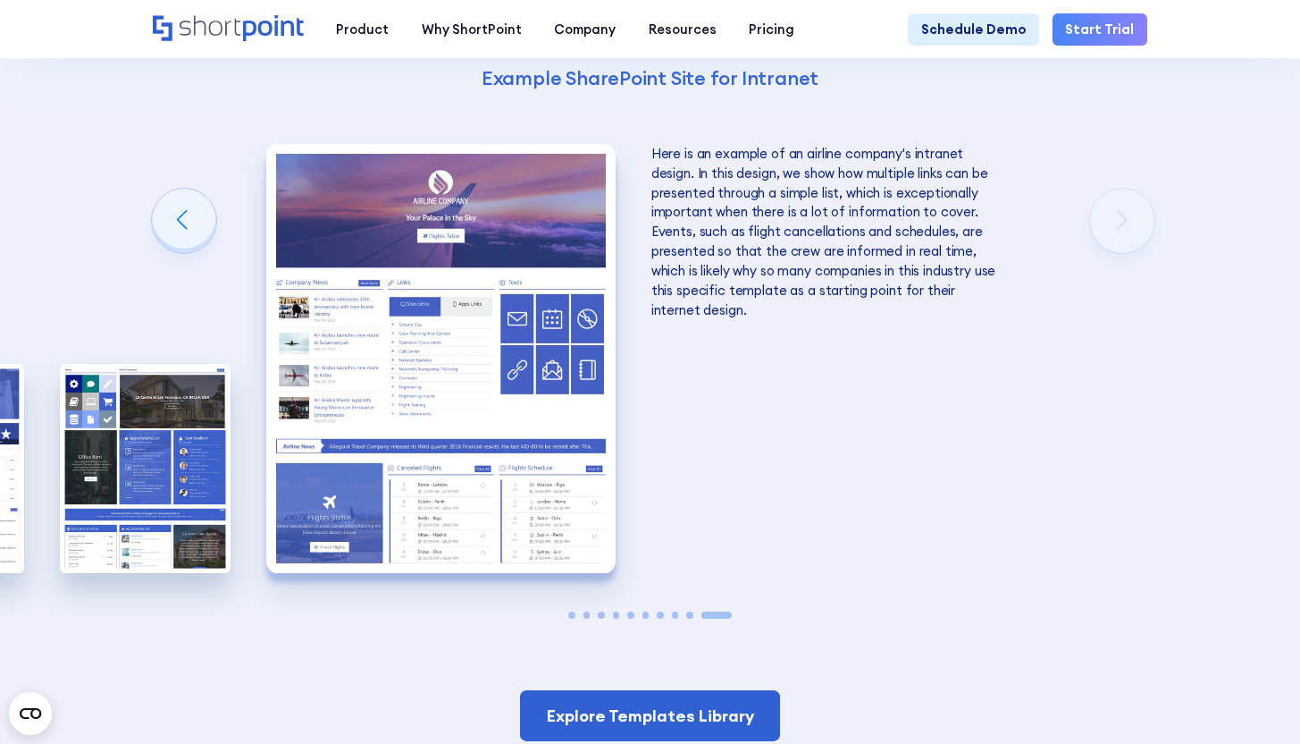
click at [500, 331] on img "10 / 10" at bounding box center [440, 358] width 349 height 429
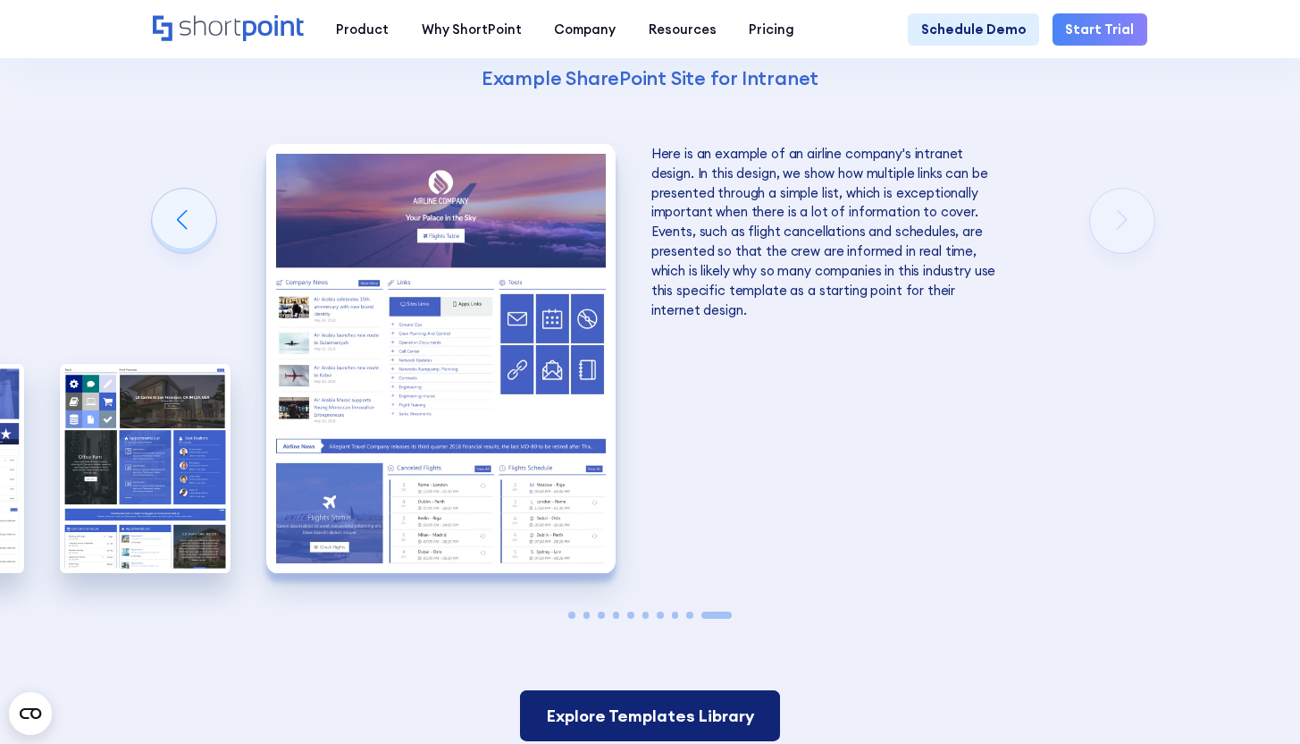
click at [613, 702] on link "Explore Templates Library" at bounding box center [649, 715] width 259 height 50
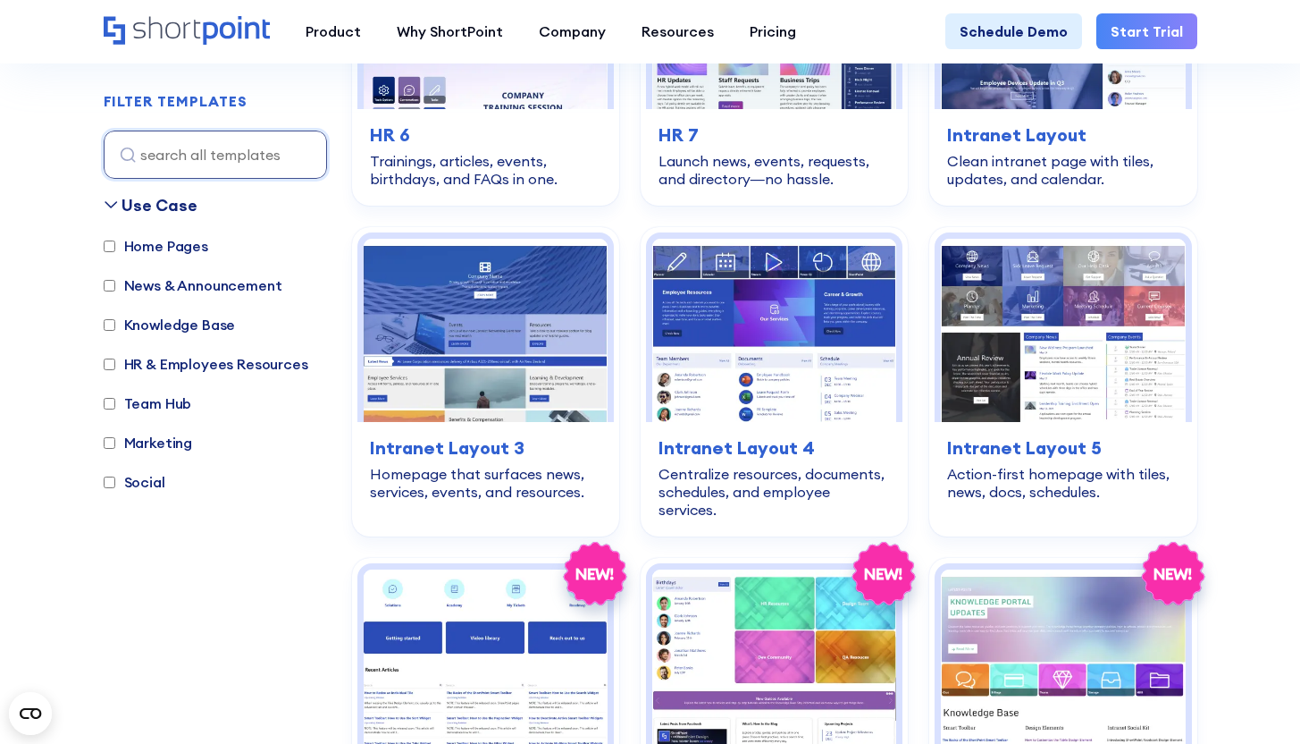
scroll to position [1356, 0]
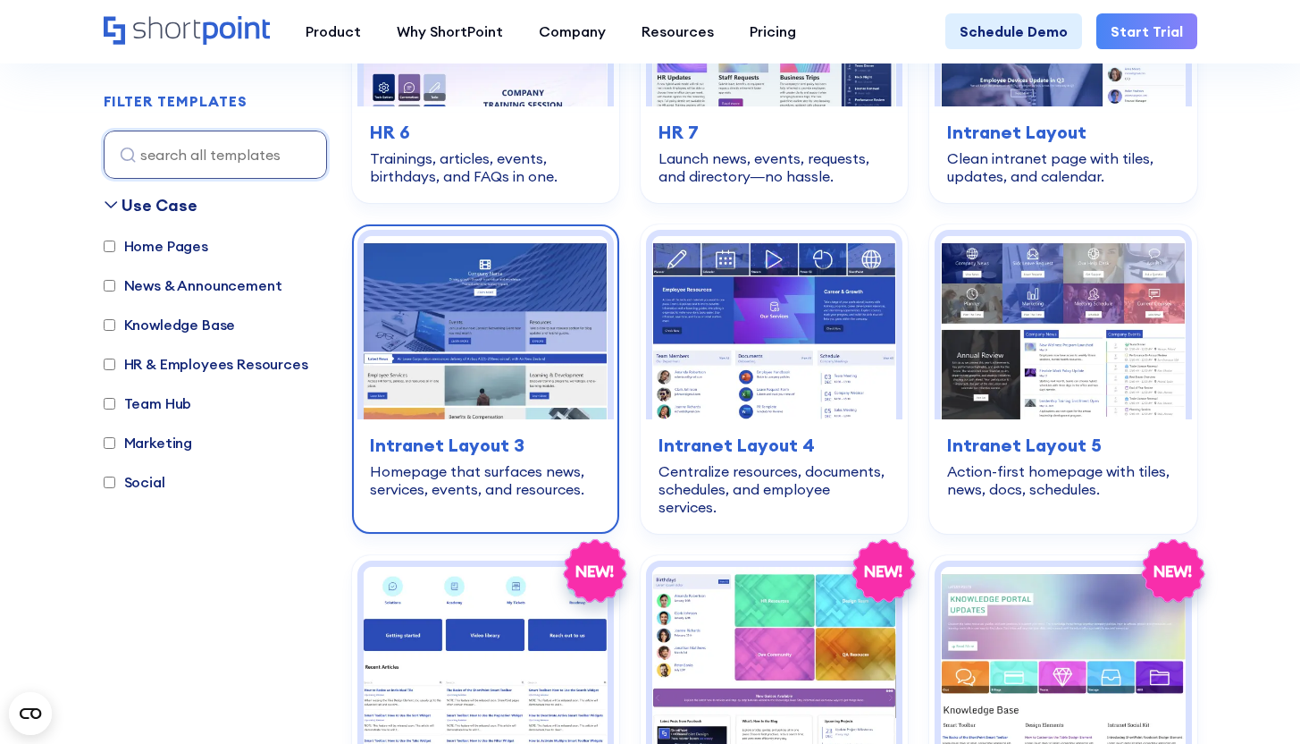
click at [385, 304] on img at bounding box center [486, 327] width 244 height 183
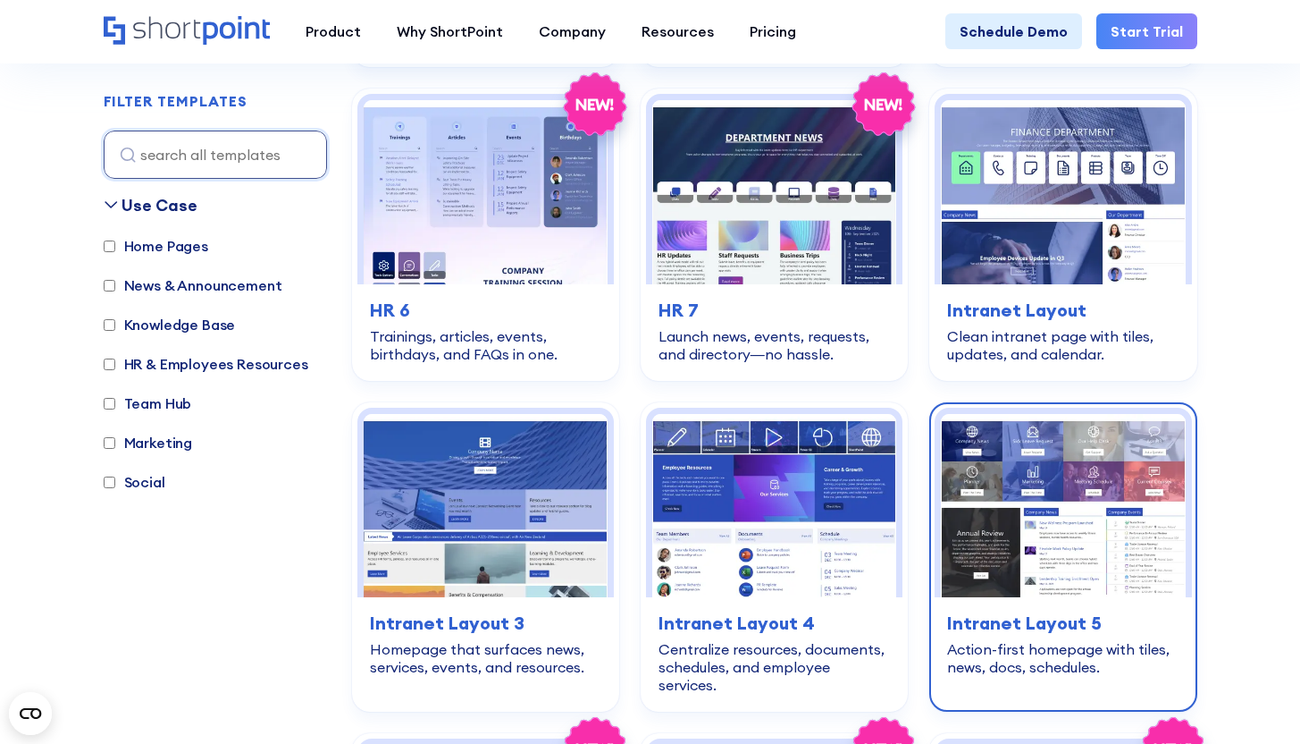
scroll to position [1160, 0]
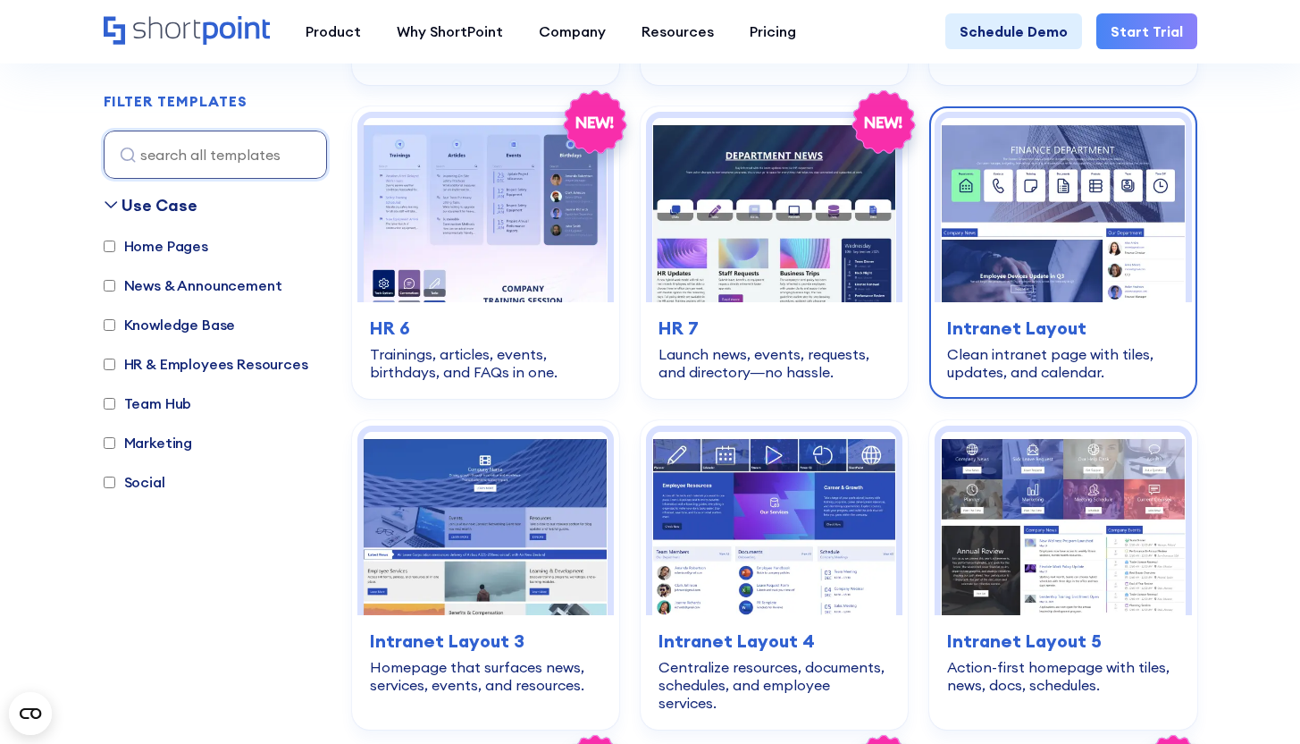
click at [1058, 322] on h3 "Intranet Layout" at bounding box center [1062, 328] width 231 height 27
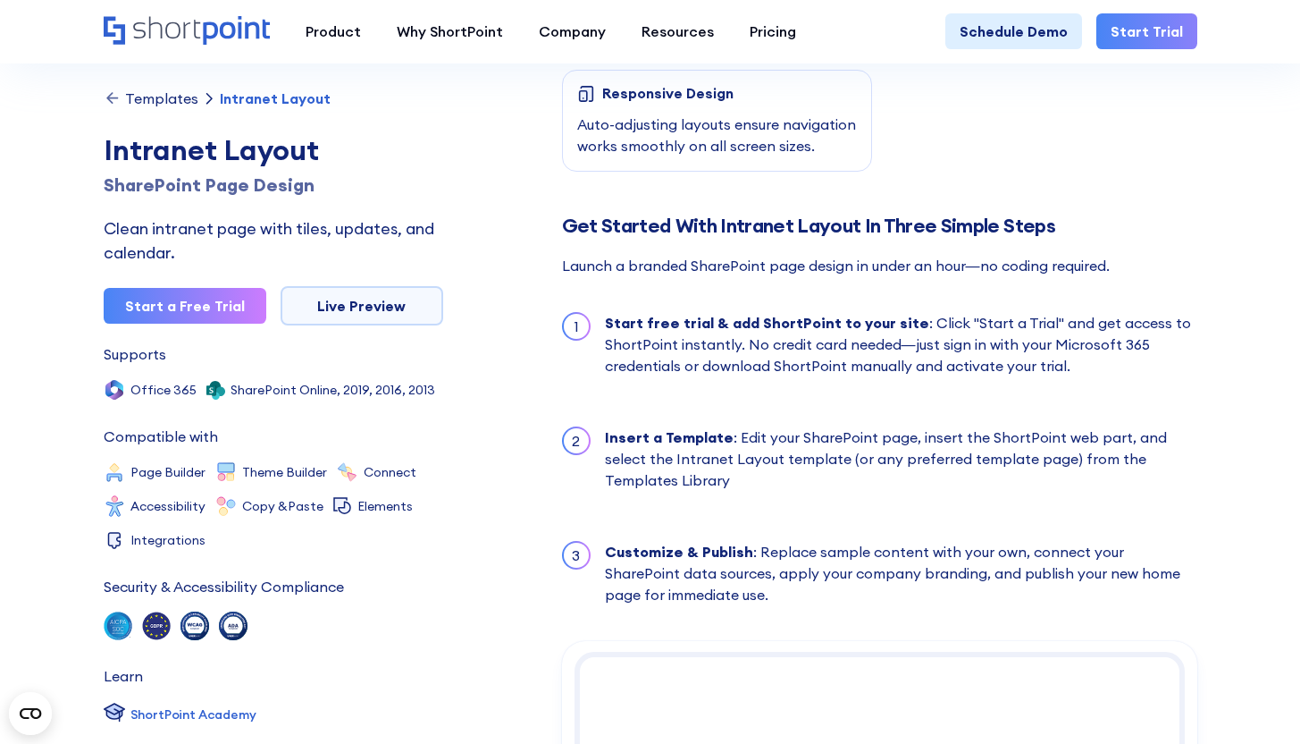
scroll to position [1485, 0]
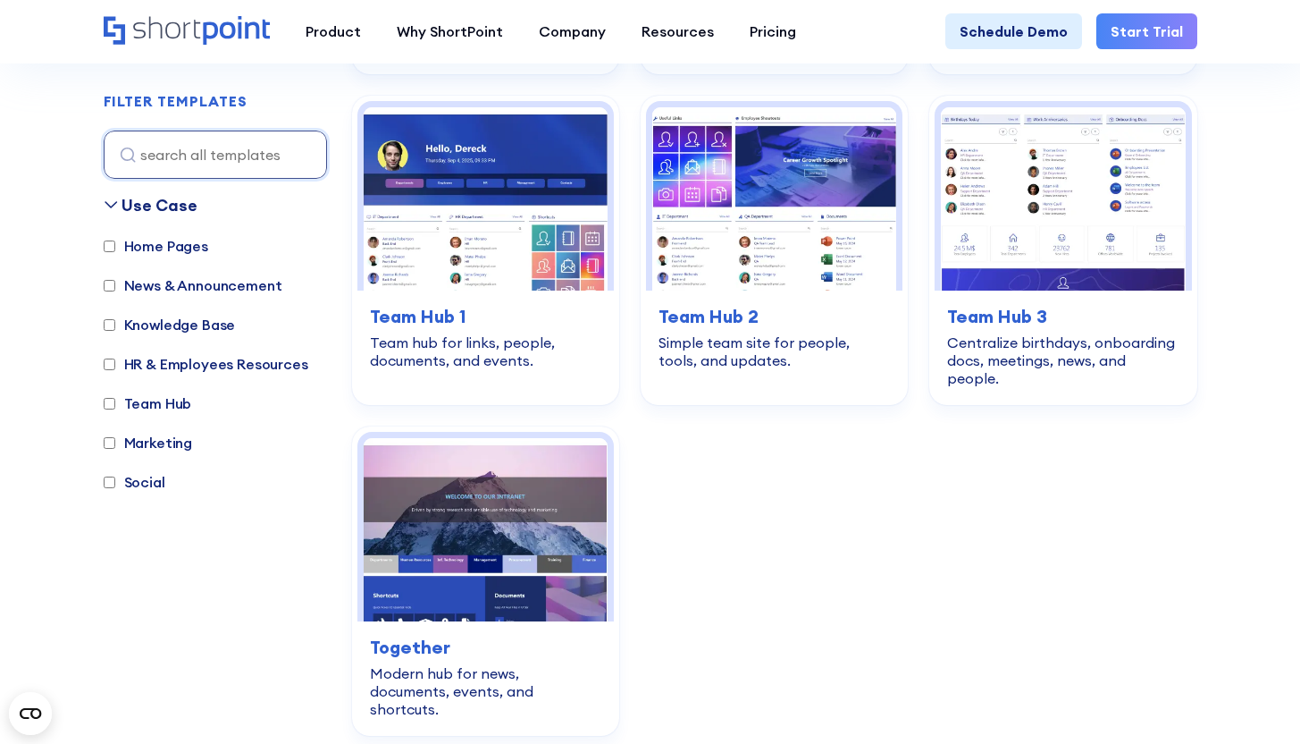
scroll to position [2774, 0]
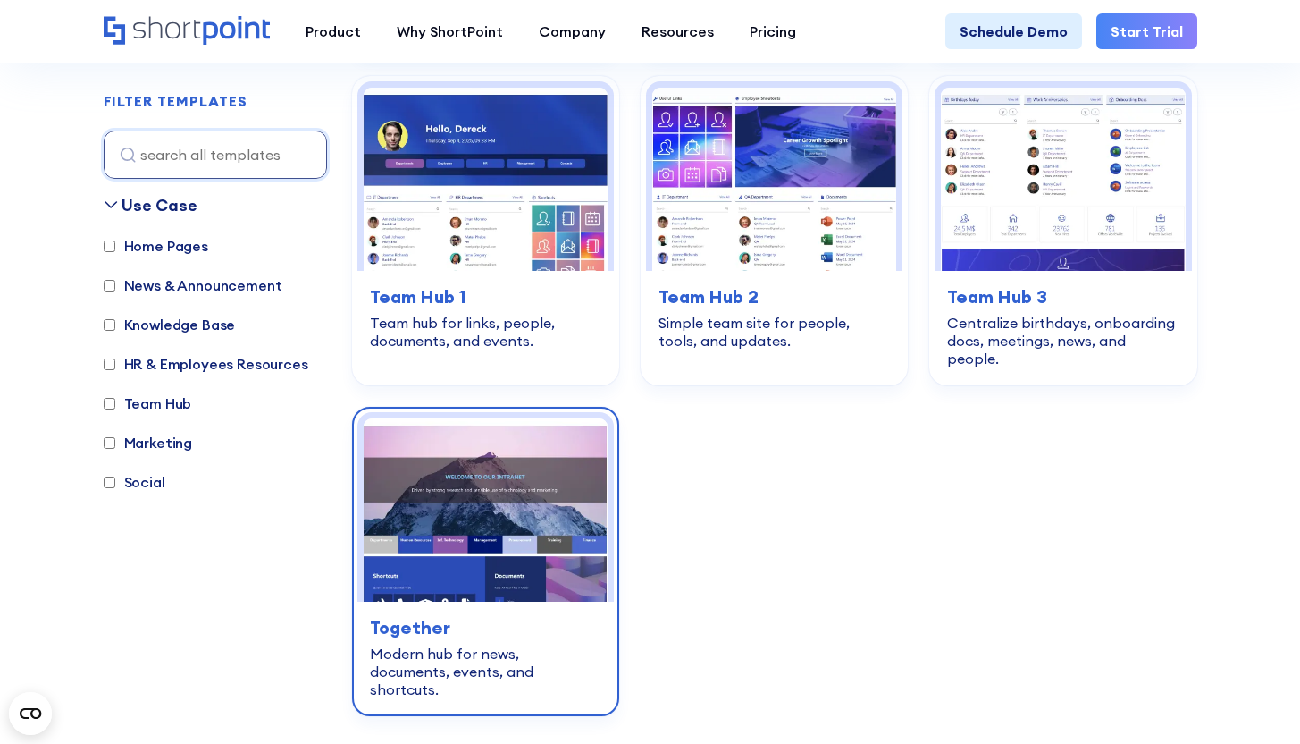
click at [499, 500] on img at bounding box center [486, 509] width 244 height 183
